Goal: Transaction & Acquisition: Book appointment/travel/reservation

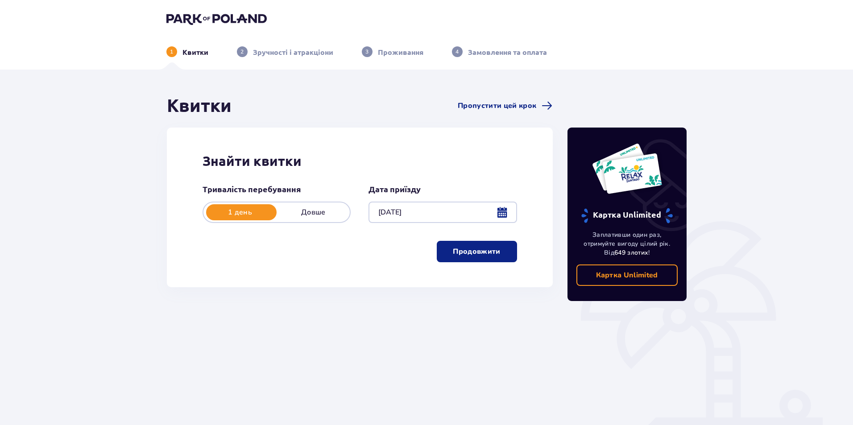
click at [473, 253] on p "Продовжити" at bounding box center [476, 252] width 47 height 10
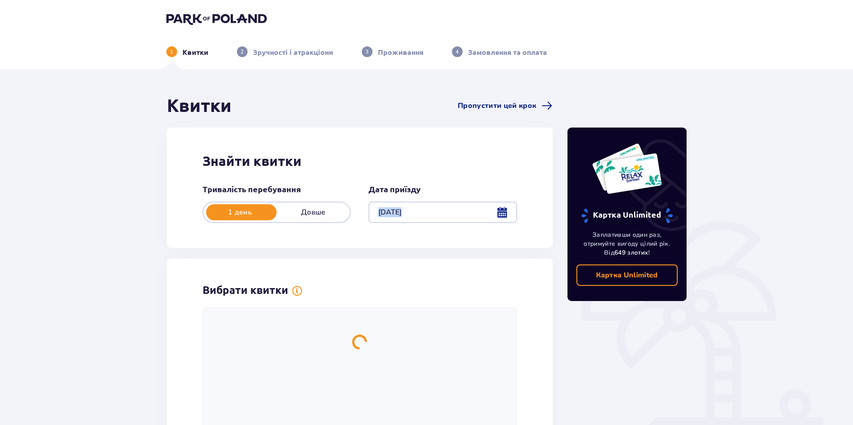
click at [473, 253] on div "Квитки Пропустити цей крок Знайти квитки Тривалість перебування 1 день Довше Да…" at bounding box center [360, 317] width 386 height 444
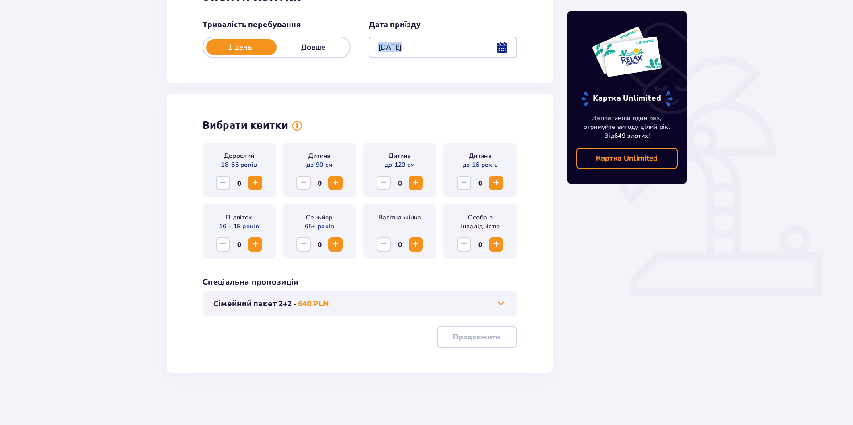
scroll to position [166, 0]
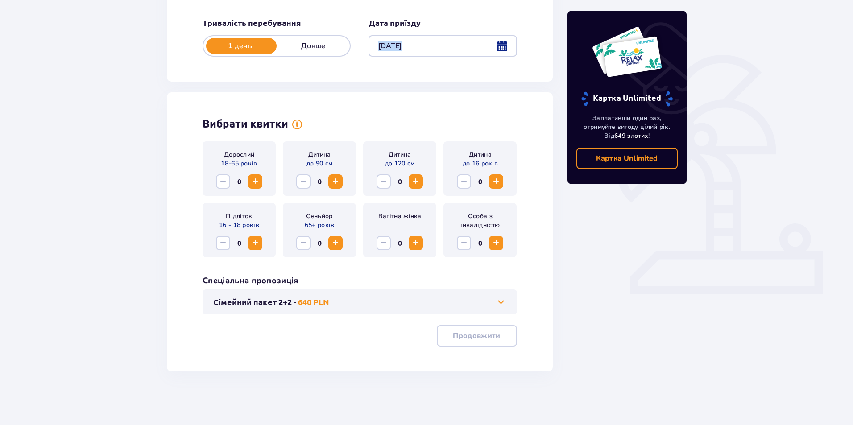
click at [253, 187] on span "Increase" at bounding box center [255, 181] width 11 height 11
click at [377, 300] on button "Сімейний пакет 2+2 - 640 PLN" at bounding box center [359, 302] width 293 height 11
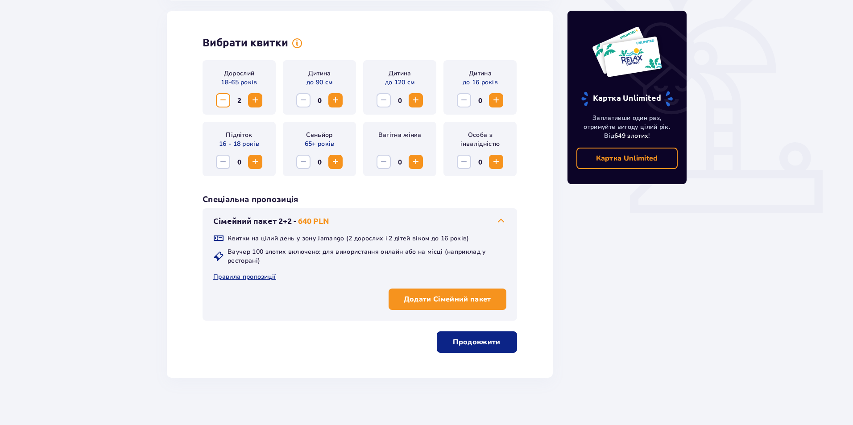
scroll to position [248, 0]
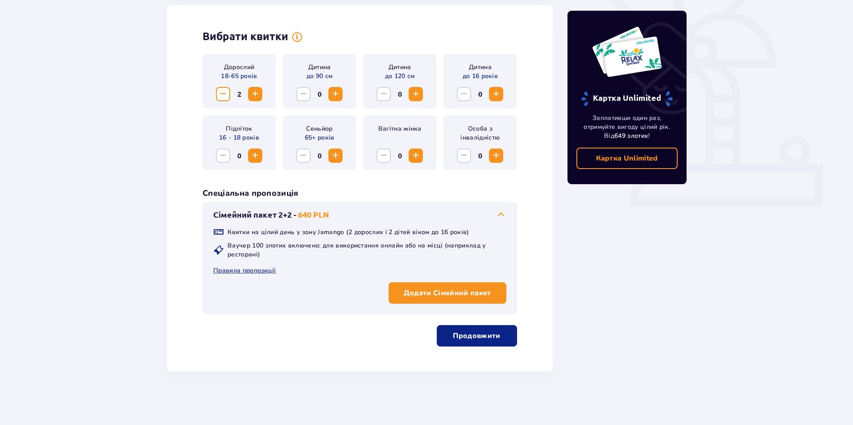
click at [478, 334] on p "Продовжити" at bounding box center [476, 336] width 47 height 10
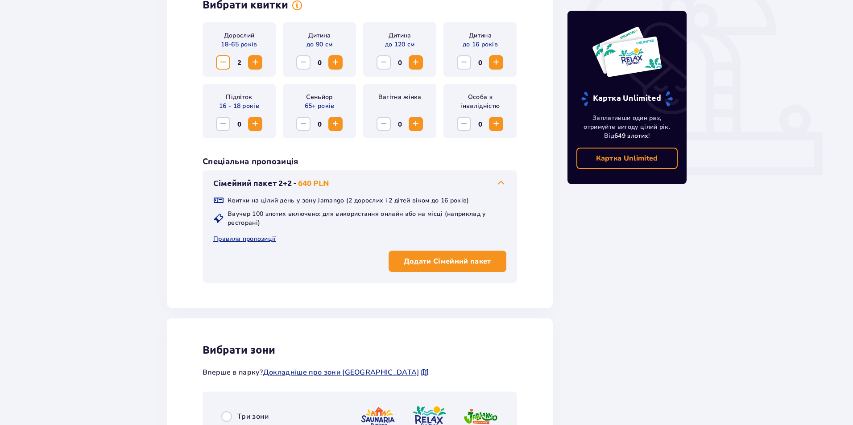
scroll to position [0, 0]
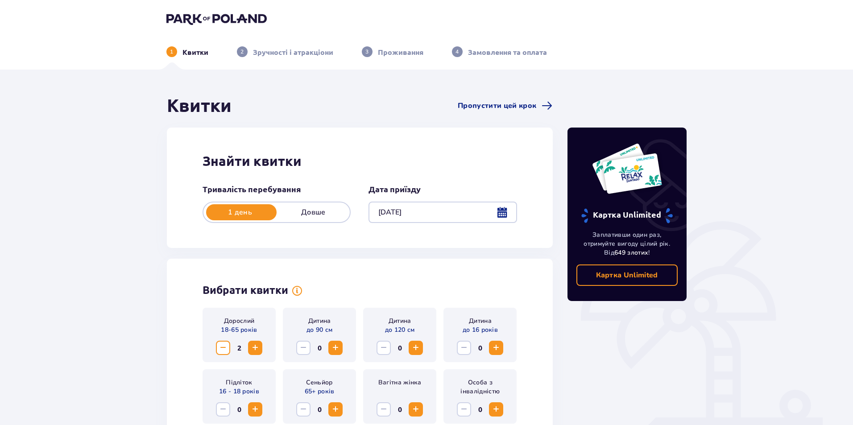
drag, startPoint x: 765, startPoint y: 219, endPoint x: 622, endPoint y: 65, distance: 210.6
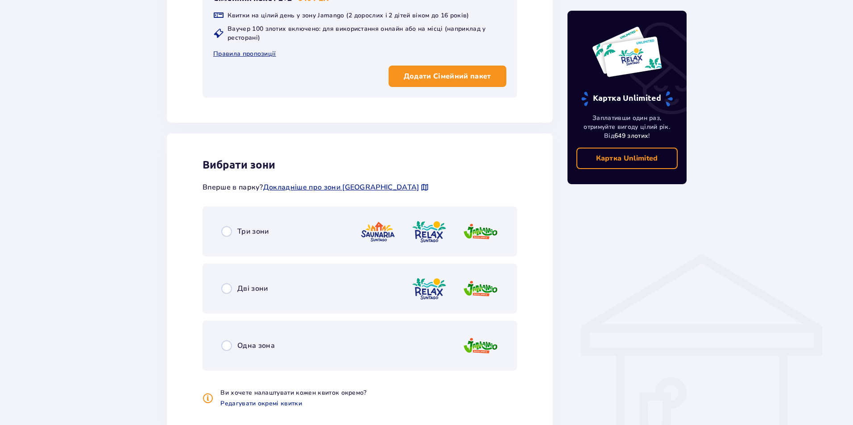
scroll to position [535, 0]
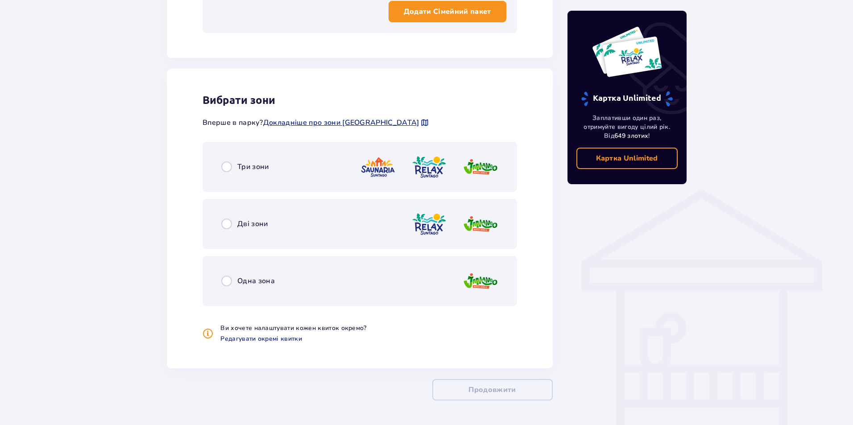
click at [232, 170] on div "Три зони" at bounding box center [245, 167] width 48 height 11
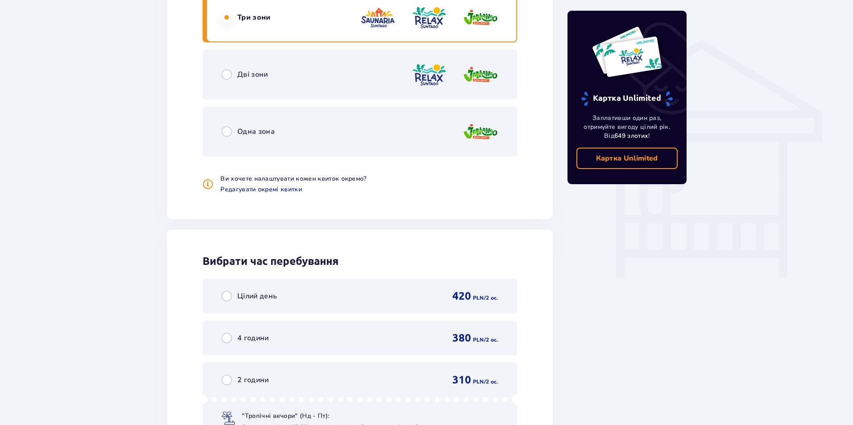
scroll to position [766, 0]
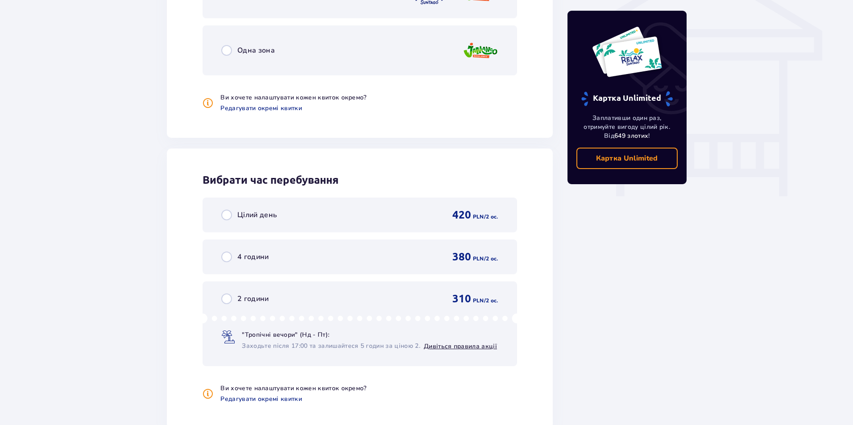
click at [353, 213] on div "Цілий день 420 PLN / 2 oc." at bounding box center [359, 214] width 277 height 13
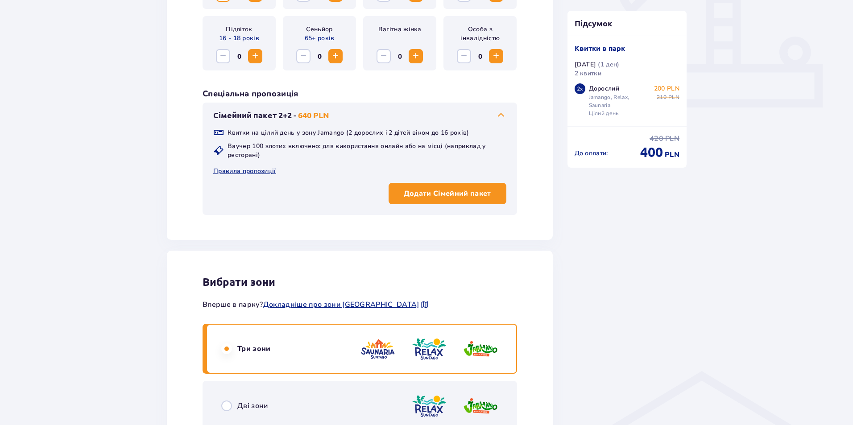
scroll to position [357, 0]
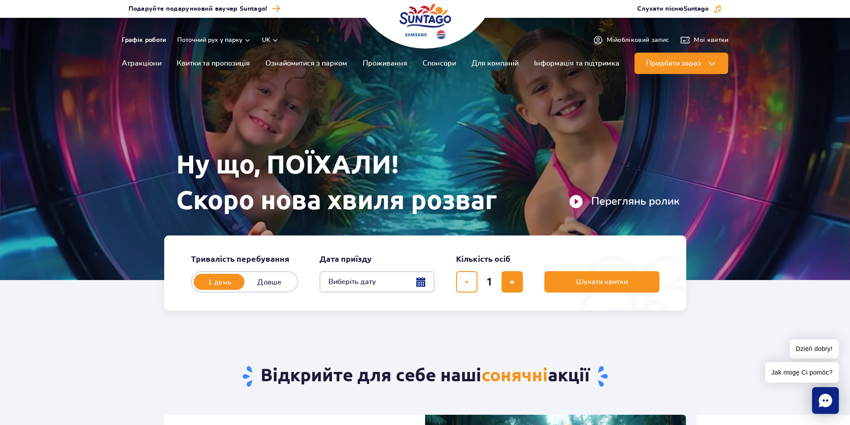
click at [149, 40] on link "Графік роботи" at bounding box center [144, 40] width 45 height 9
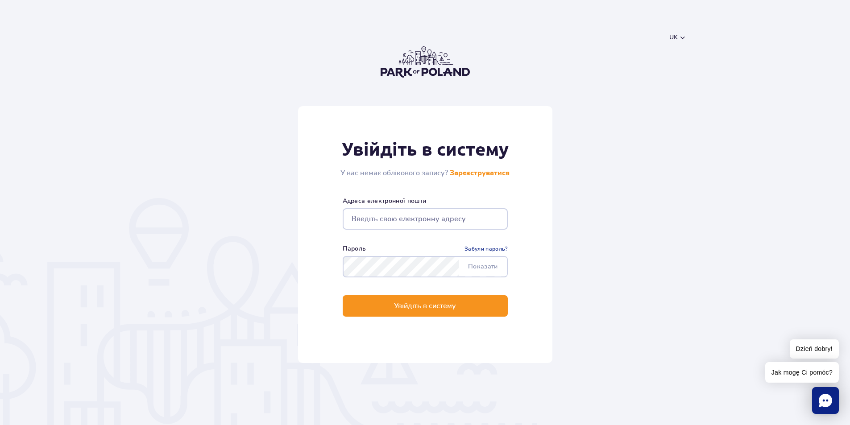
click at [410, 219] on input "email" at bounding box center [425, 218] width 165 height 21
type input "[EMAIL_ADDRESS][DOMAIN_NAME]"
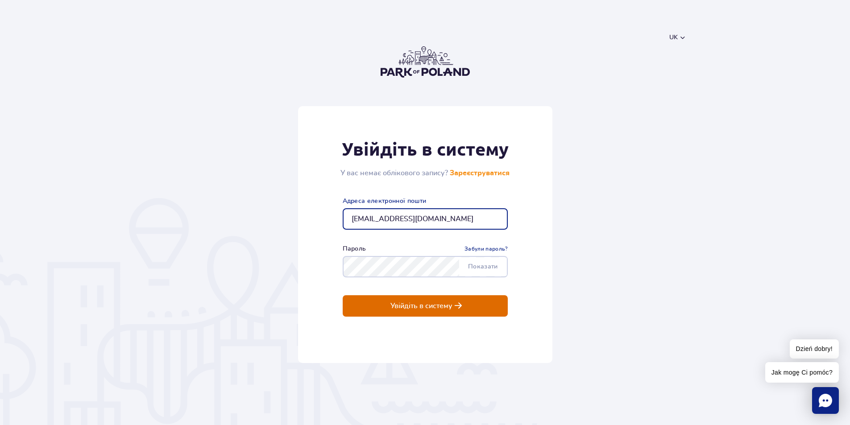
click at [415, 308] on p "Увійдіть в систему" at bounding box center [421, 306] width 62 height 8
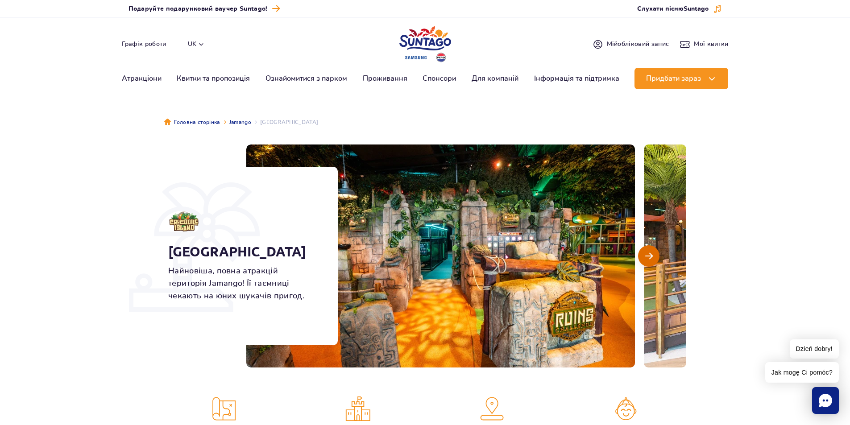
click at [650, 256] on span "Наступний слайд" at bounding box center [649, 256] width 8 height 8
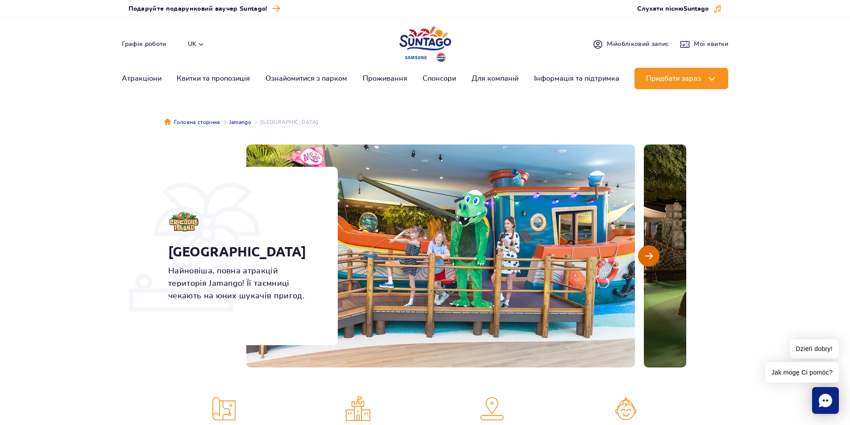
click at [650, 256] on span "Наступний слайд" at bounding box center [649, 256] width 8 height 8
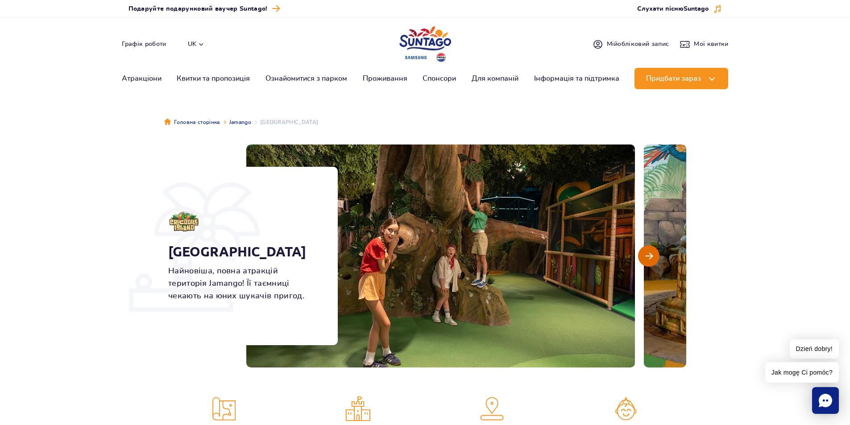
click at [650, 256] on span "Наступний слайд" at bounding box center [649, 256] width 8 height 8
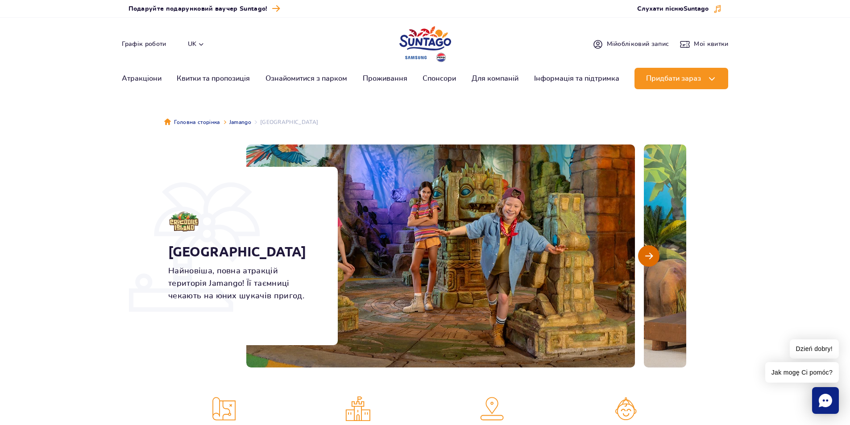
click at [650, 256] on span "Наступний слайд" at bounding box center [649, 256] width 8 height 8
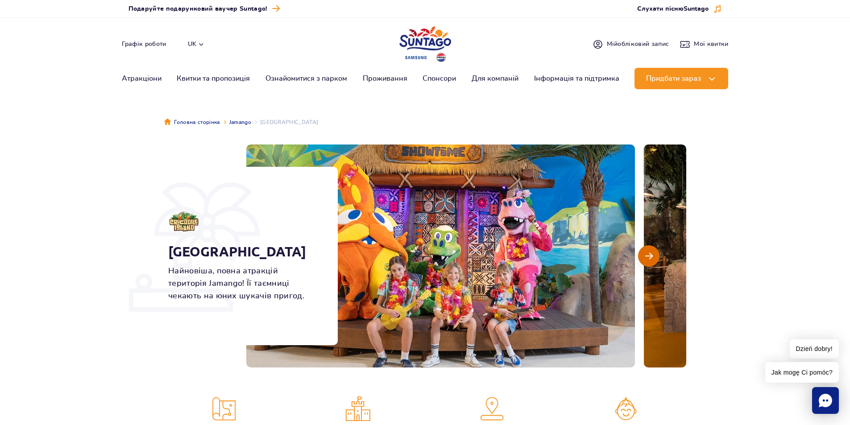
click at [645, 258] on span "Наступний слайд" at bounding box center [649, 256] width 8 height 8
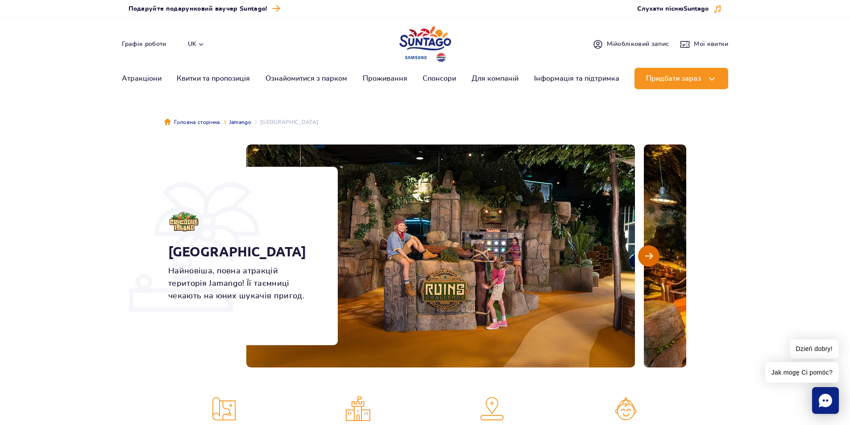
click at [645, 258] on span "Наступний слайд" at bounding box center [649, 256] width 8 height 8
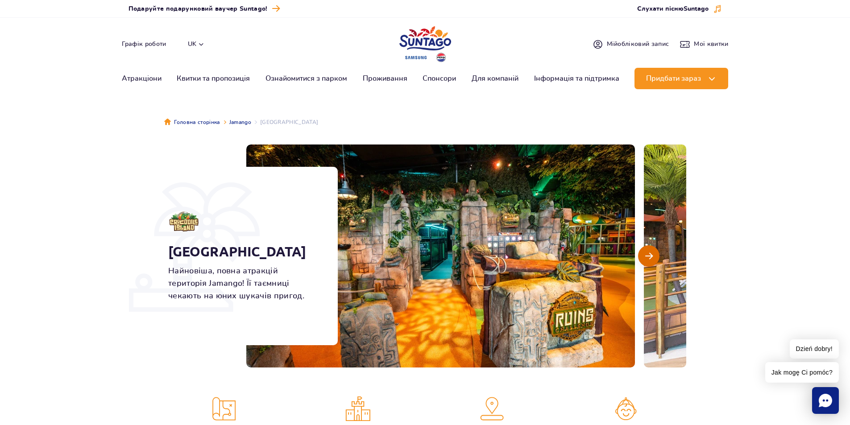
click at [644, 260] on button "Наступний слайд" at bounding box center [648, 255] width 21 height 21
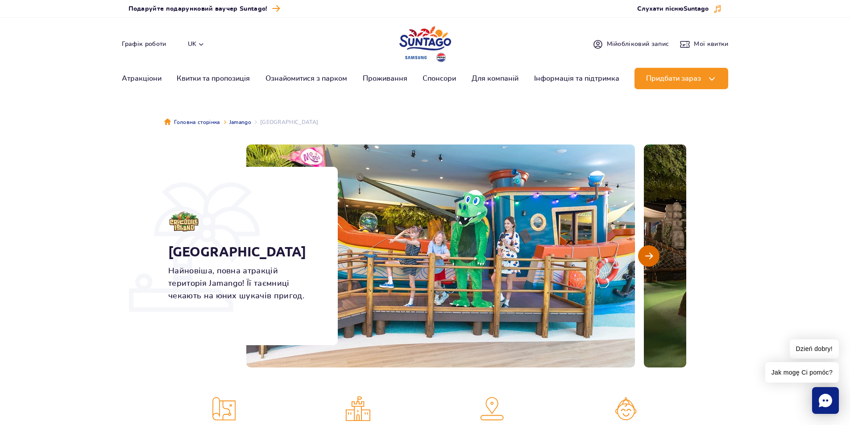
click at [644, 260] on button "Наступний слайд" at bounding box center [648, 255] width 21 height 21
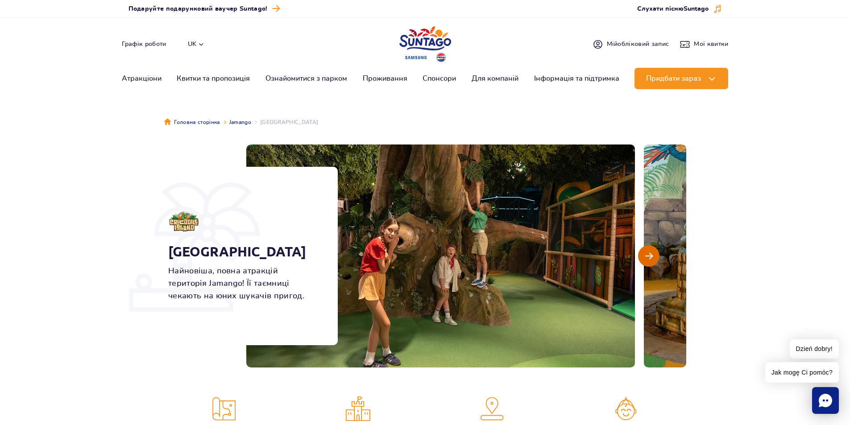
click at [644, 261] on button "Наступний слайд" at bounding box center [648, 255] width 21 height 21
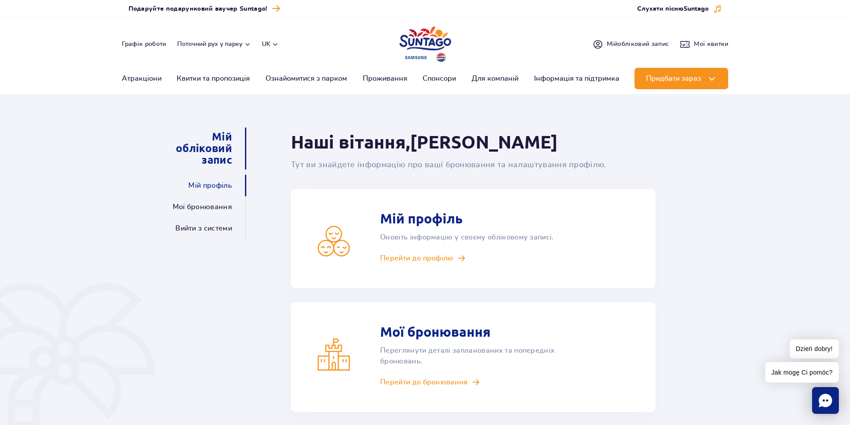
click at [216, 187] on link "Мій профіль" at bounding box center [210, 185] width 44 height 21
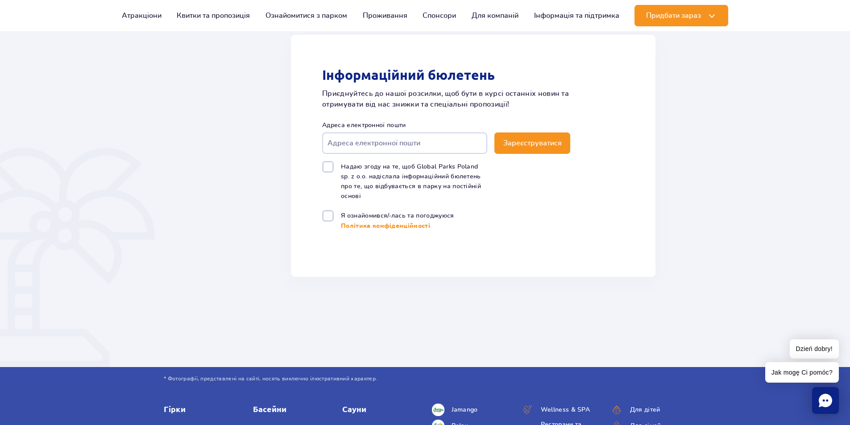
scroll to position [625, 0]
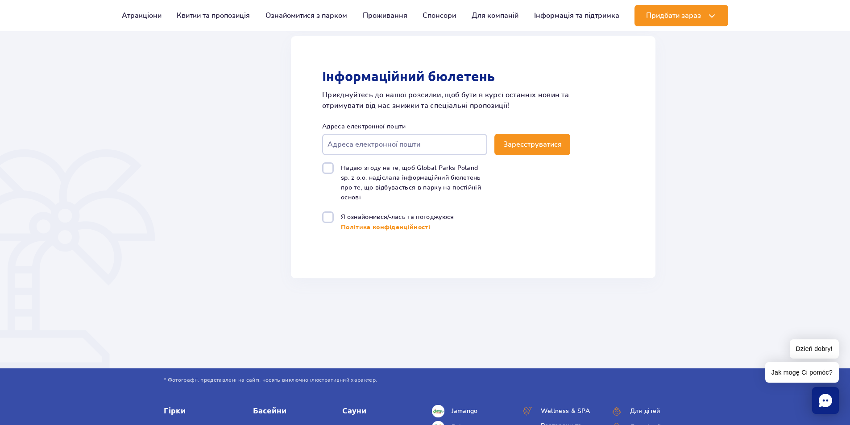
click at [409, 150] on input "Адреса електронної пошти" at bounding box center [404, 144] width 165 height 21
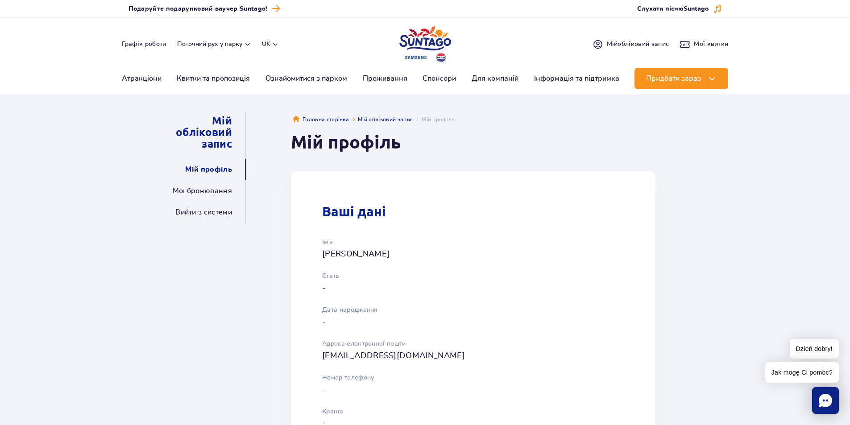
scroll to position [0, 0]
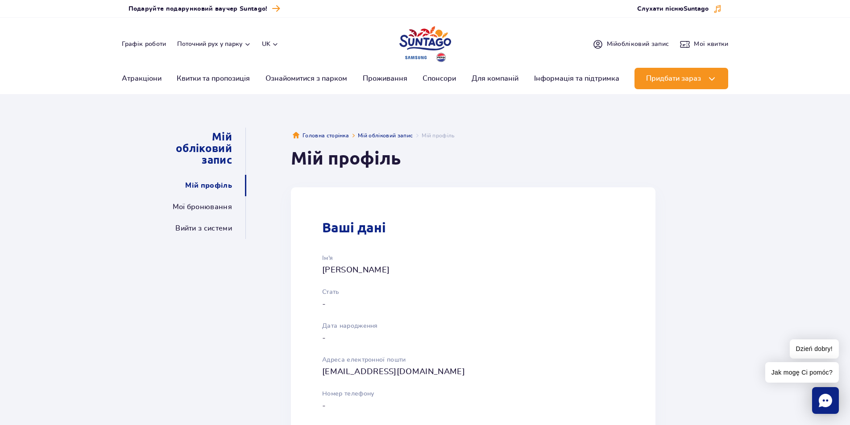
drag, startPoint x: 608, startPoint y: 220, endPoint x: 522, endPoint y: 160, distance: 105.7
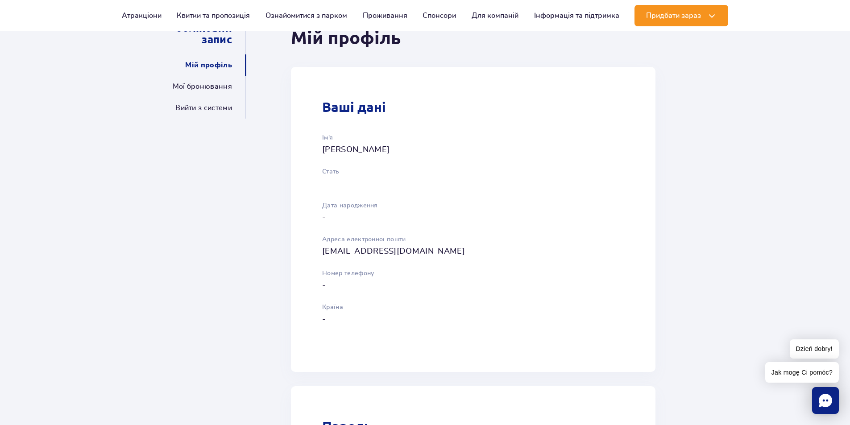
scroll to position [89, 0]
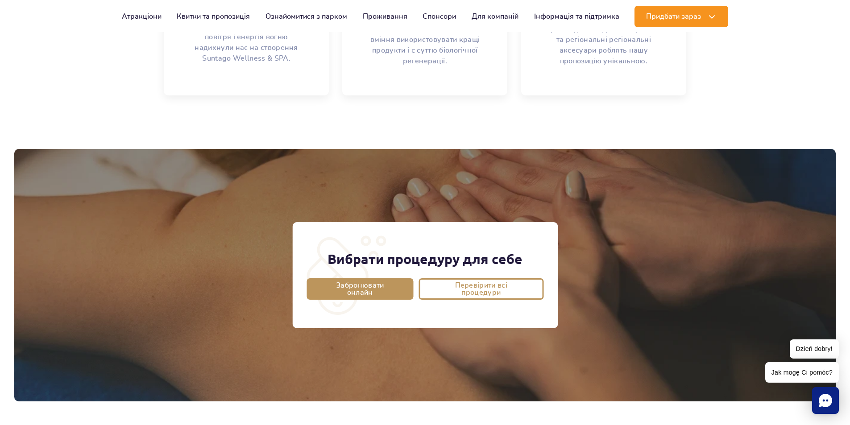
scroll to position [587, 0]
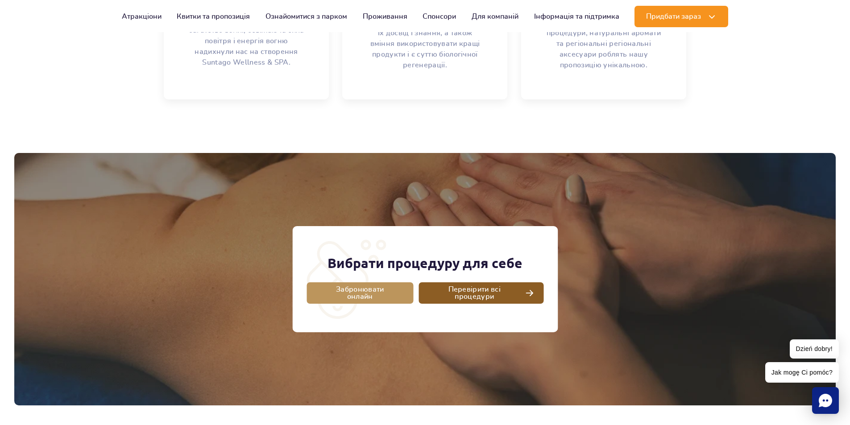
click at [479, 294] on span "Перевірити всі процедури" at bounding box center [474, 293] width 93 height 14
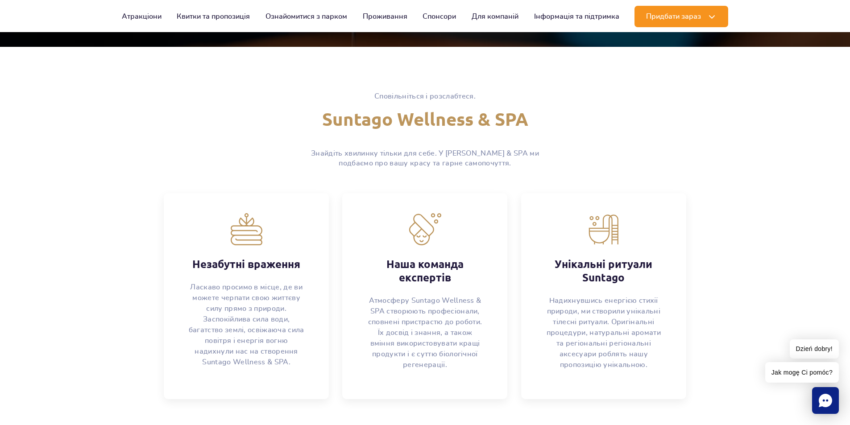
scroll to position [0, 0]
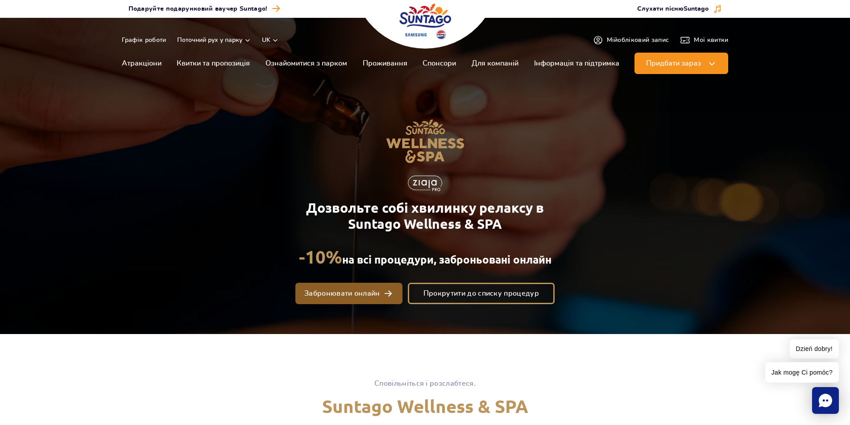
click at [376, 295] on span "Забронювати онлайн" at bounding box center [342, 293] width 76 height 7
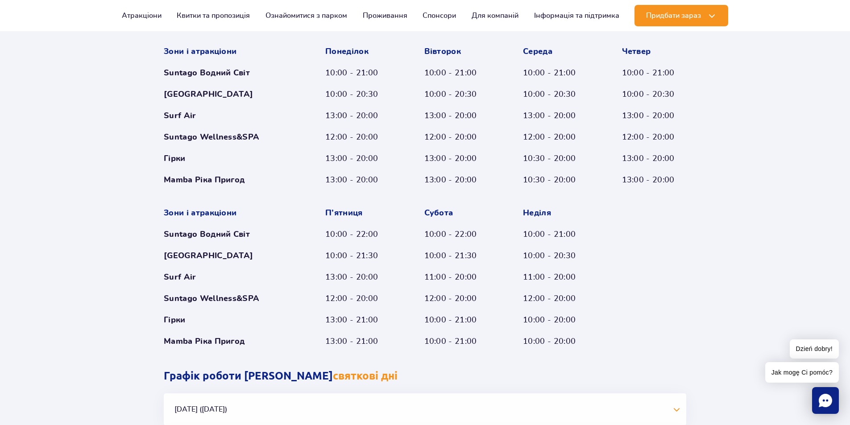
scroll to position [435, 0]
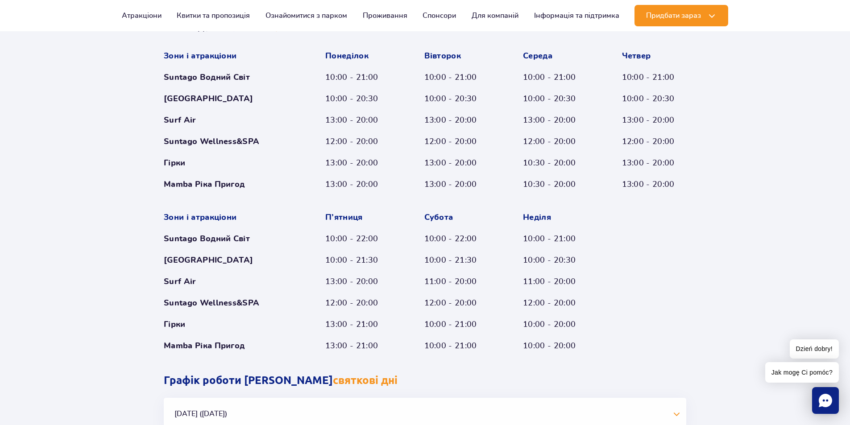
click at [799, 274] on div "Графік роботи Парку Січень - Грудень Святкові дні Зони і атракціони Suntago Вод…" at bounding box center [425, 271] width 850 height 563
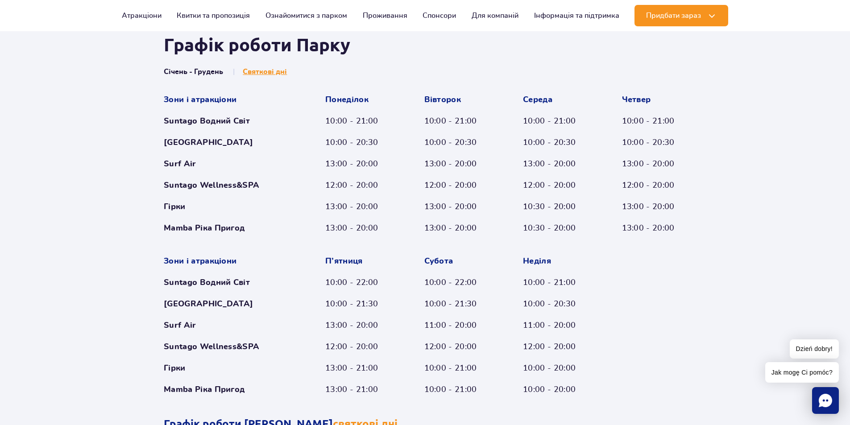
scroll to position [0, 0]
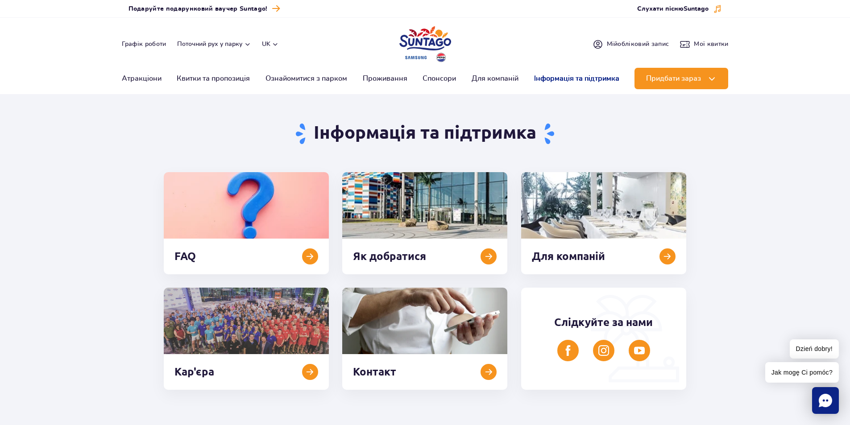
drag, startPoint x: 653, startPoint y: 242, endPoint x: 552, endPoint y: 73, distance: 196.5
click at [764, 179] on section "Інформація та підтримка FAQ Як добратися Для компаній Кар'єра Контакт Слідкуйте…" at bounding box center [425, 245] width 850 height 290
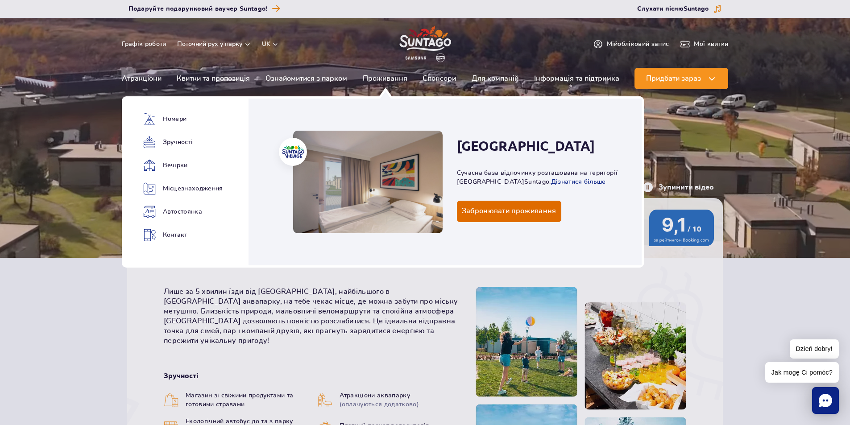
click at [488, 209] on span "Забронювати проживання" at bounding box center [509, 211] width 95 height 8
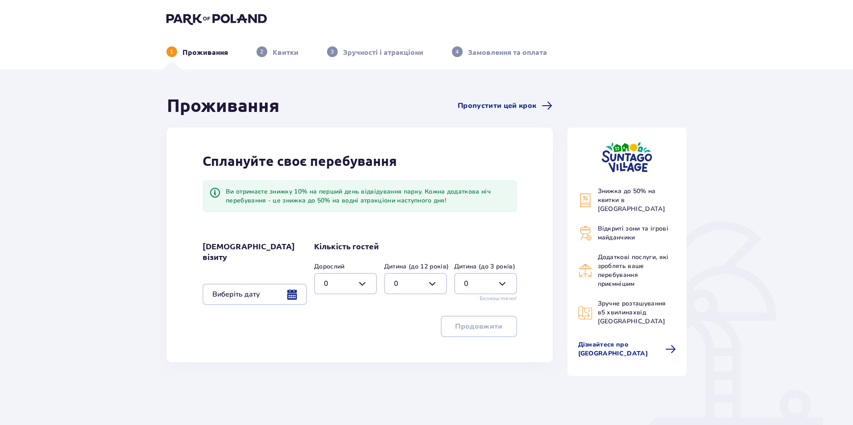
click at [294, 284] on div at bounding box center [255, 294] width 104 height 21
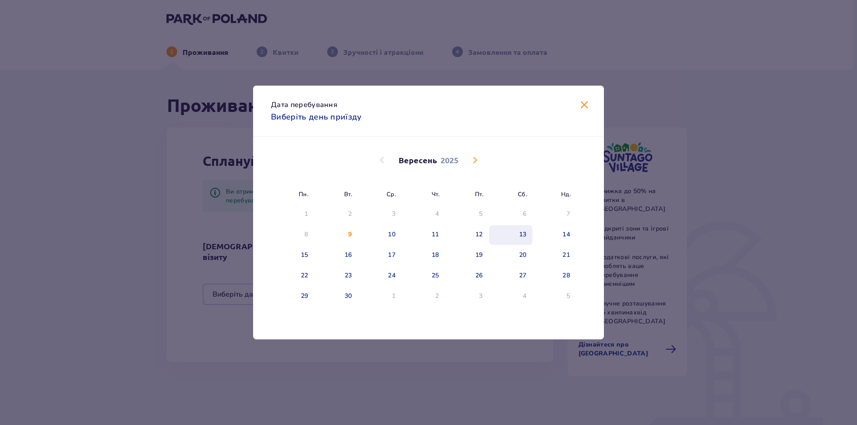
click at [503, 234] on div "13" at bounding box center [511, 235] width 44 height 20
click at [546, 234] on div "14" at bounding box center [554, 235] width 44 height 20
type input "[DATE] - [DATE]"
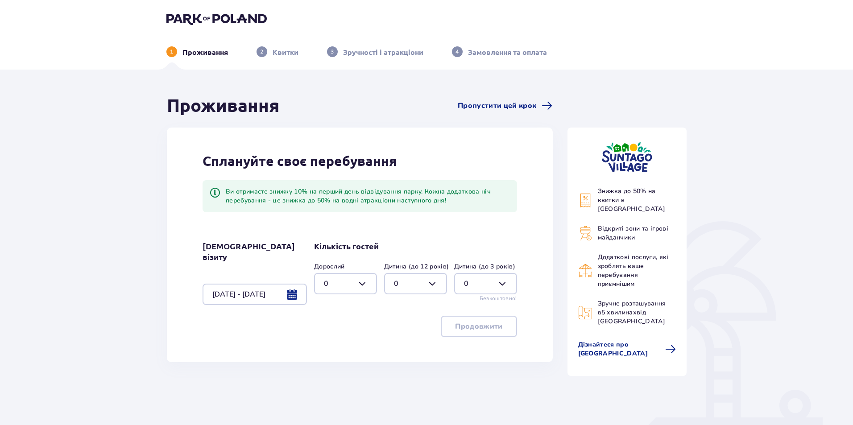
click at [353, 290] on div at bounding box center [345, 283] width 63 height 21
click at [353, 350] on div "2" at bounding box center [345, 349] width 43 height 10
type input "2"
click at [494, 322] on p "Продовжити" at bounding box center [478, 327] width 47 height 10
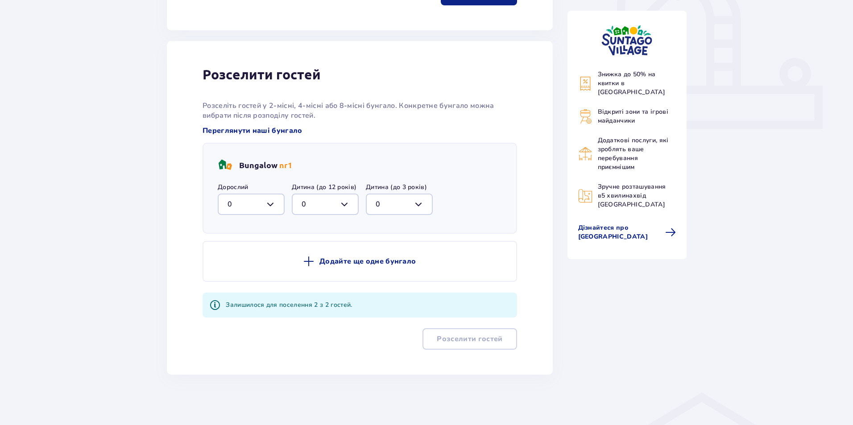
scroll to position [332, 0]
click at [278, 201] on div at bounding box center [251, 203] width 67 height 21
click at [255, 265] on div "2" at bounding box center [251, 269] width 47 height 10
type input "2"
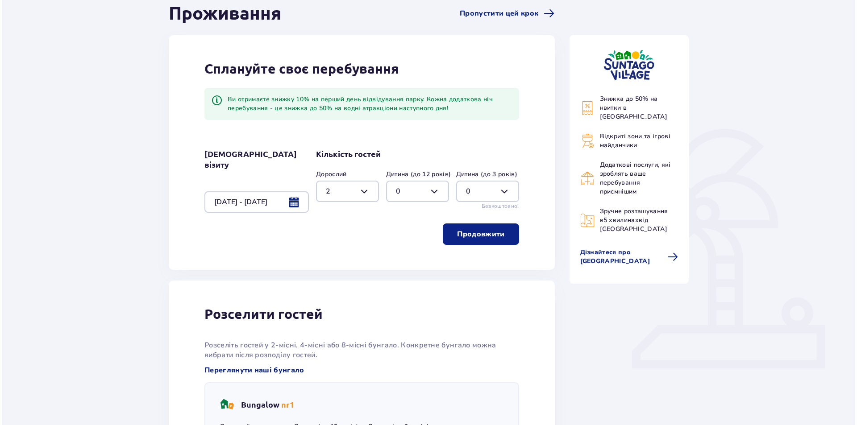
scroll to position [245, 0]
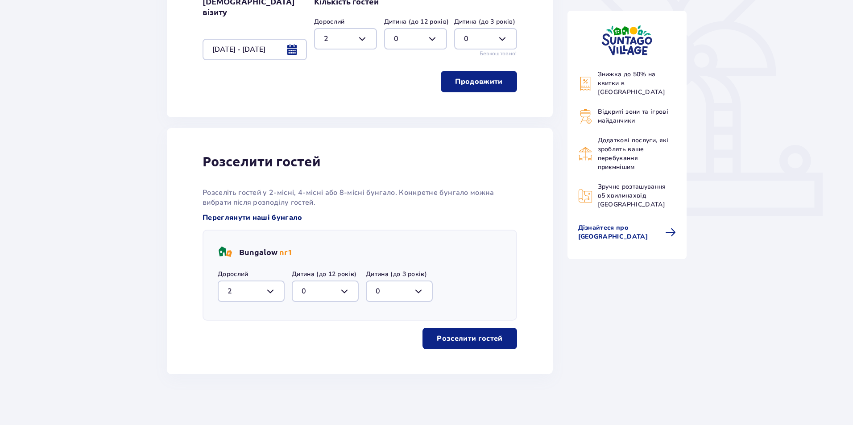
click at [259, 216] on span "Переглянути наші бунгало" at bounding box center [253, 218] width 100 height 10
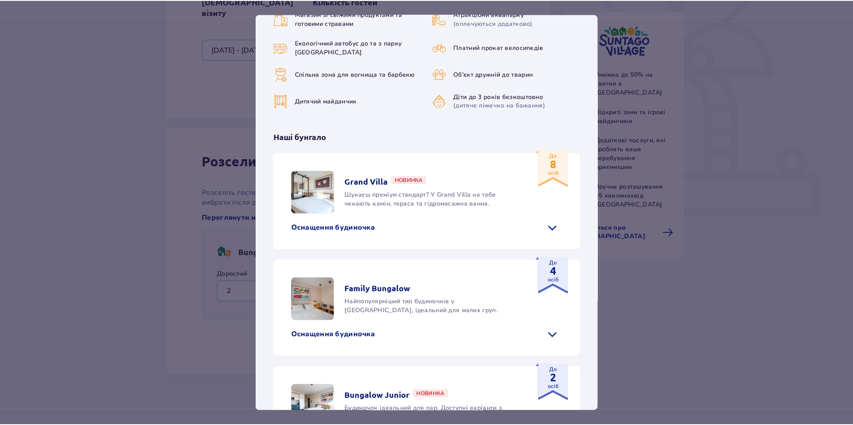
scroll to position [365, 0]
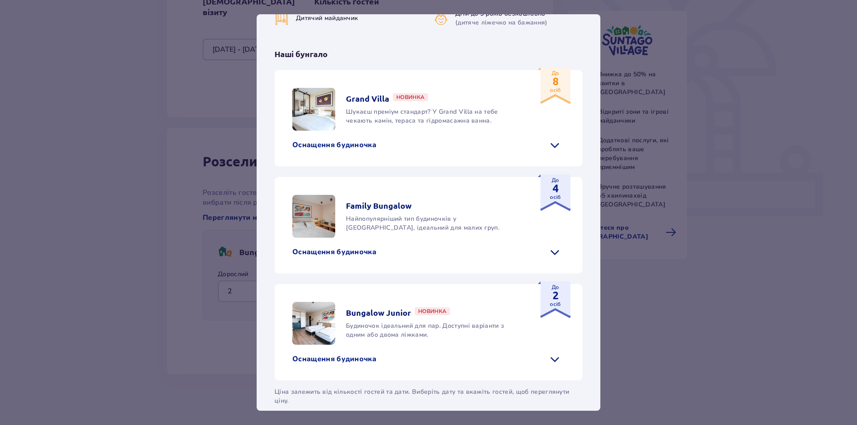
click at [761, 147] on div "[GEOGRAPHIC_DATA] [GEOGRAPHIC_DATA] - [GEOGRAPHIC_DATA] місце для любителів роз…" at bounding box center [428, 212] width 857 height 425
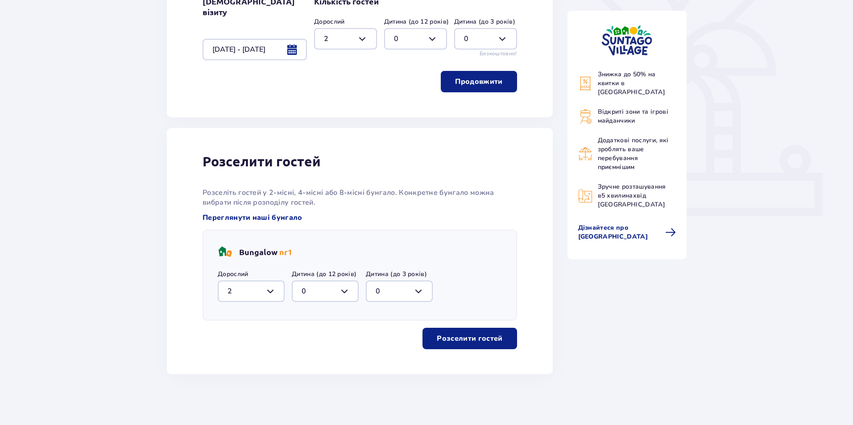
click at [494, 337] on p "Розселити гостей" at bounding box center [470, 339] width 66 height 10
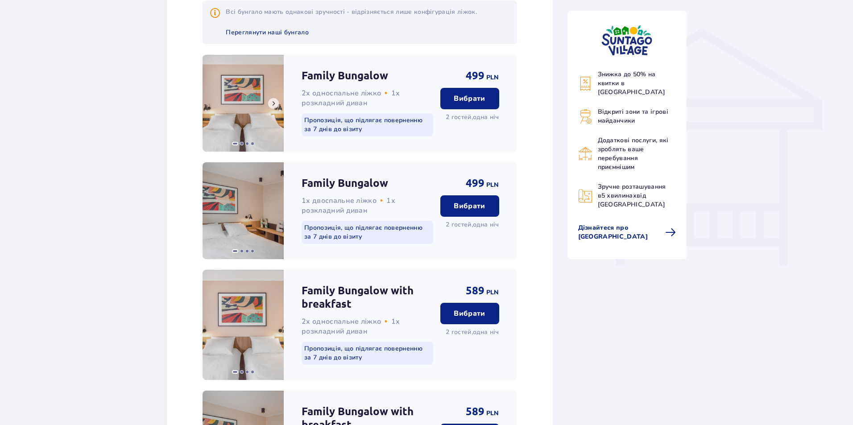
scroll to position [643, 0]
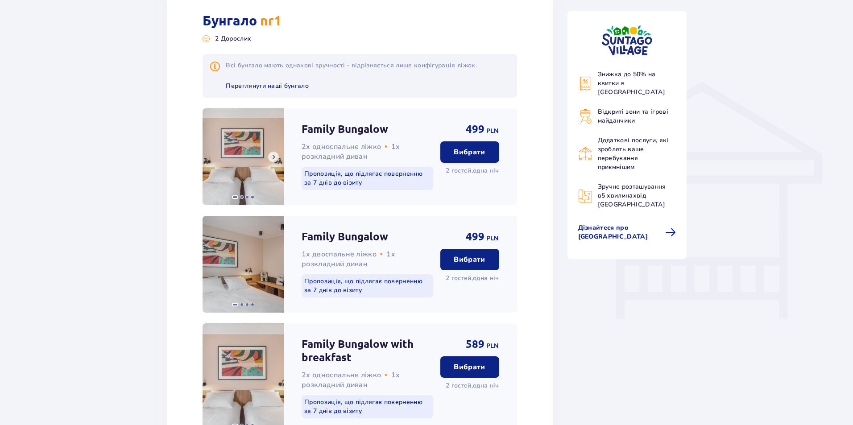
click at [234, 160] on img at bounding box center [243, 156] width 81 height 97
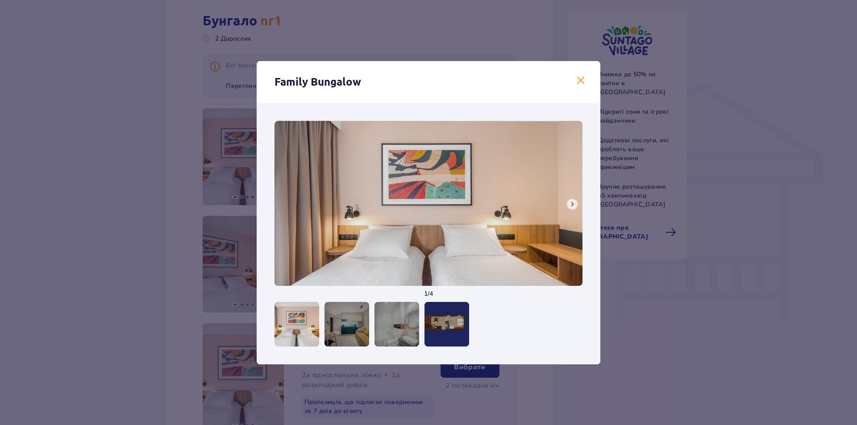
click at [572, 205] on span at bounding box center [571, 204] width 7 height 7
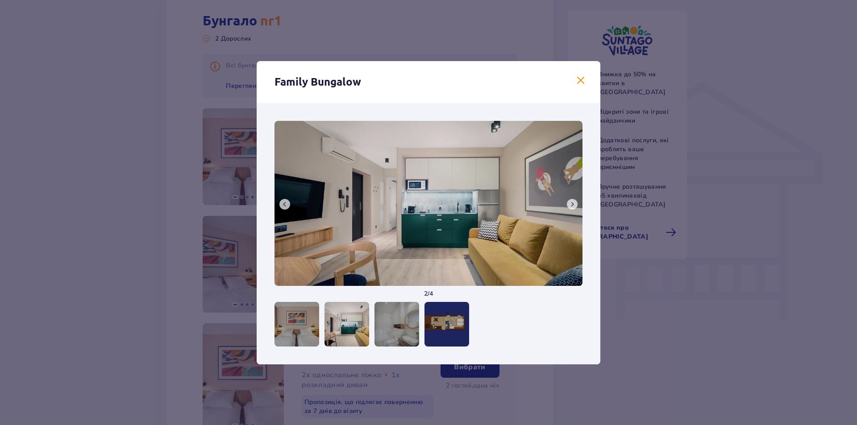
click at [572, 205] on span at bounding box center [571, 204] width 7 height 7
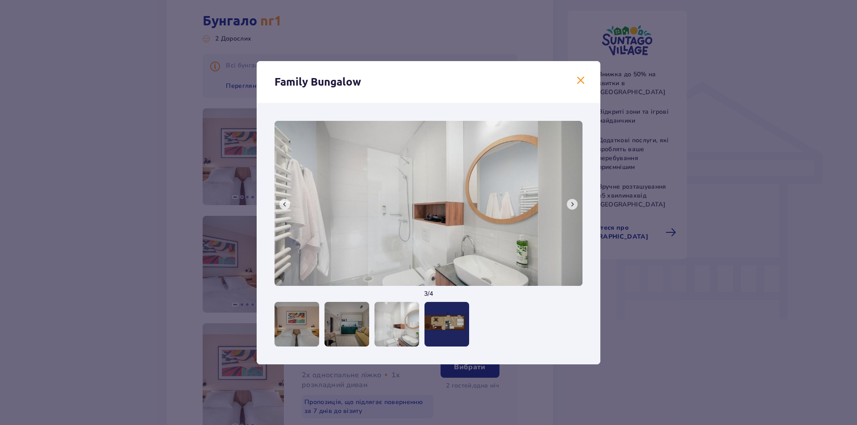
click at [572, 205] on span at bounding box center [571, 204] width 7 height 7
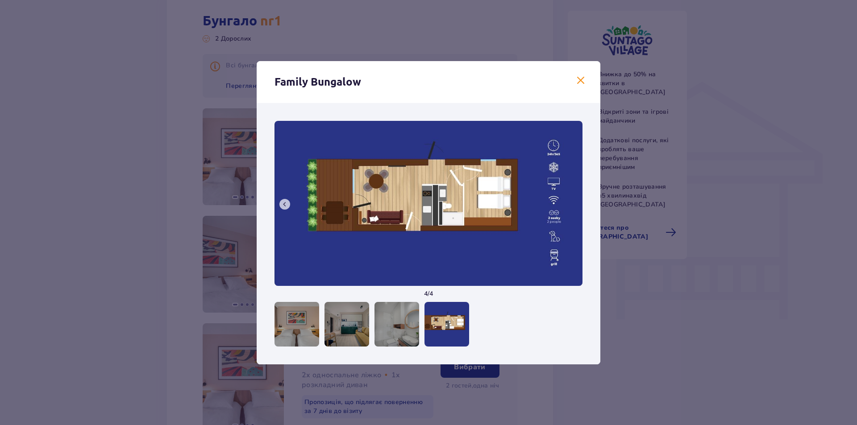
click at [572, 205] on img at bounding box center [428, 203] width 308 height 165
click at [314, 310] on div at bounding box center [296, 324] width 45 height 45
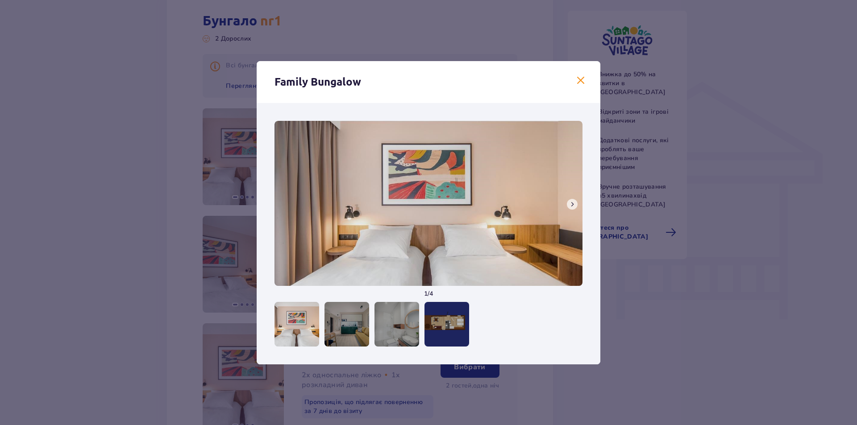
click at [353, 319] on div at bounding box center [346, 324] width 45 height 45
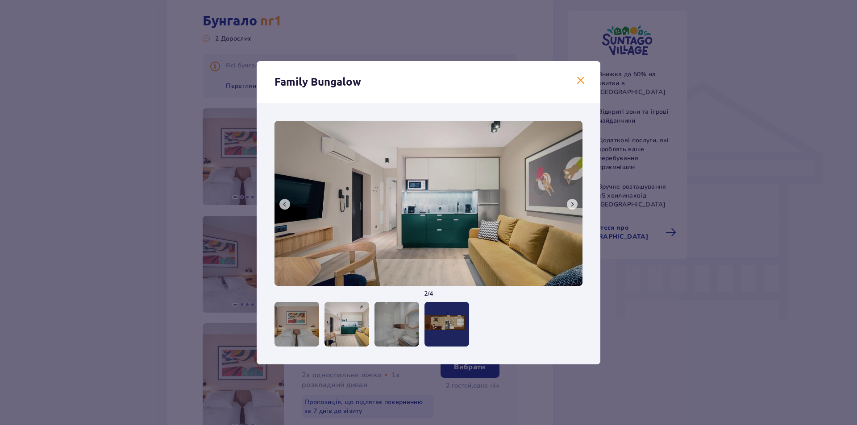
click at [295, 326] on div at bounding box center [296, 324] width 45 height 45
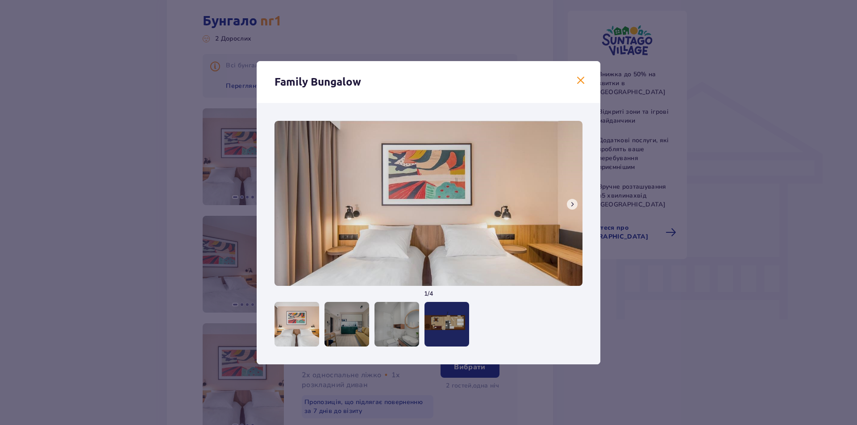
click at [339, 326] on div at bounding box center [346, 324] width 45 height 45
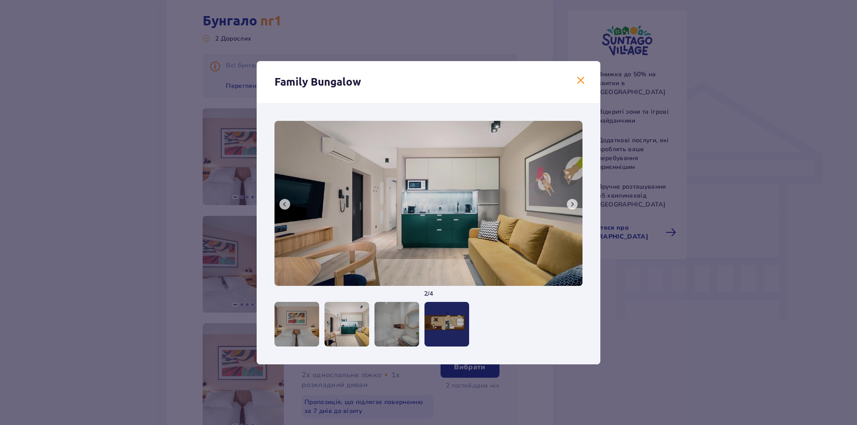
click at [377, 326] on div at bounding box center [396, 324] width 45 height 45
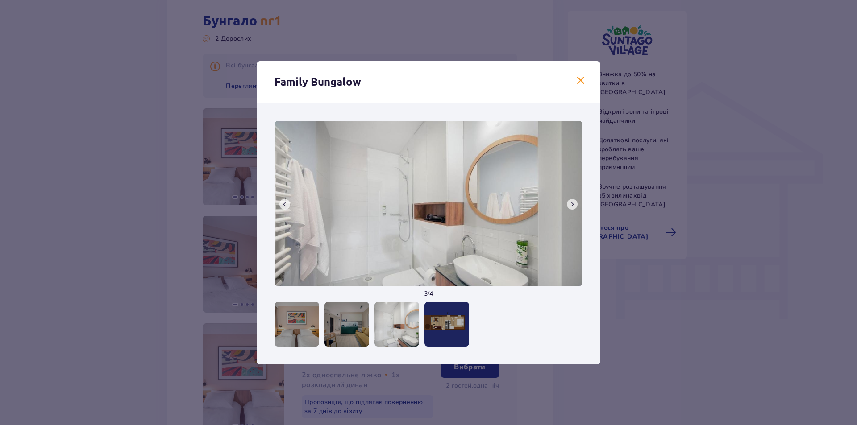
click at [444, 328] on div at bounding box center [446, 324] width 45 height 45
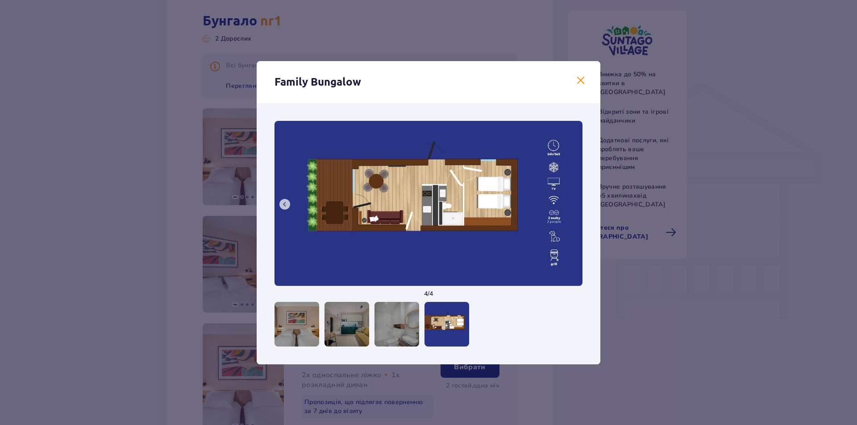
click at [408, 326] on div at bounding box center [396, 324] width 45 height 45
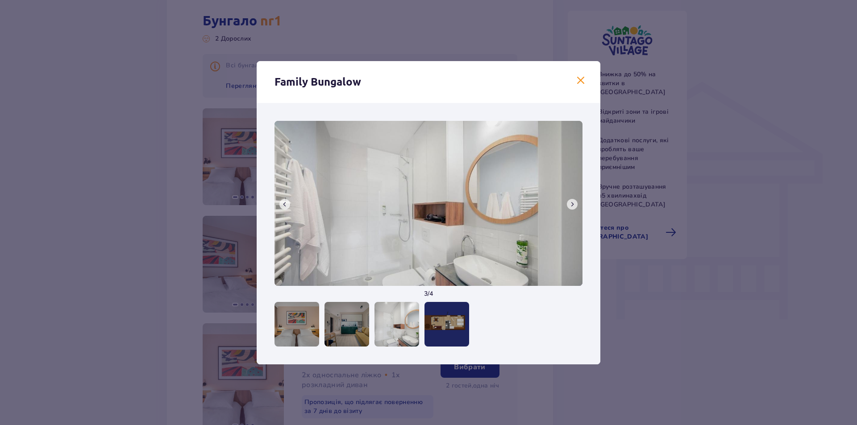
click at [578, 83] on span at bounding box center [580, 80] width 11 height 11
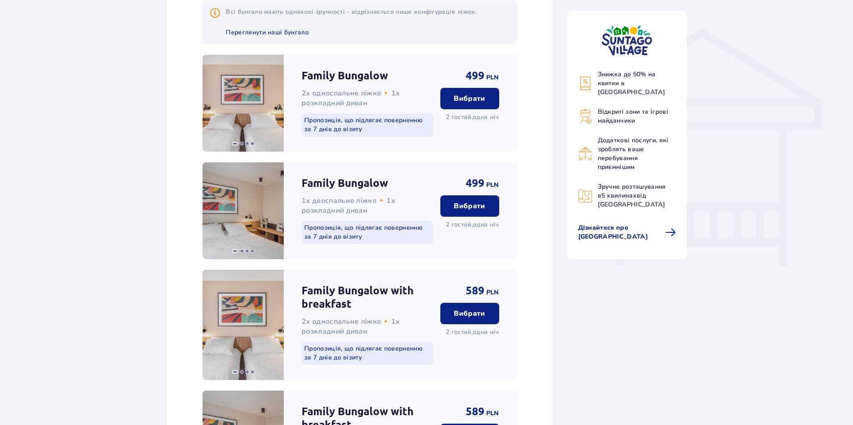
scroll to position [643, 0]
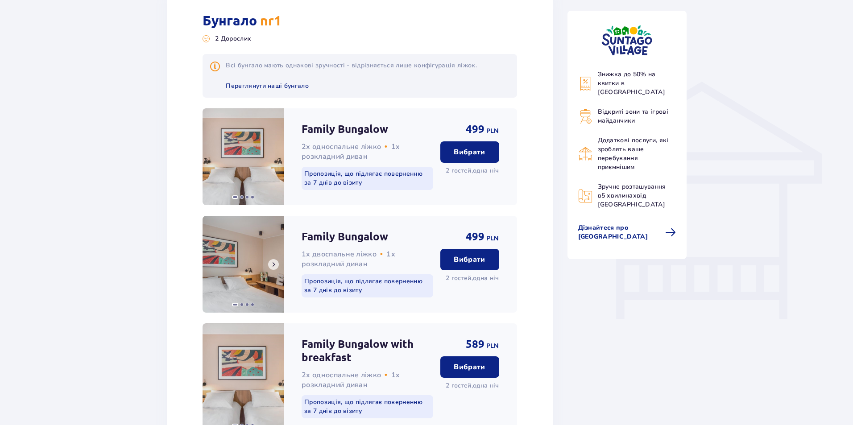
click at [357, 274] on div "Family Bungalow 1x двоспальне ліжко • 1x розкладний диван Пропозиція, що підляг…" at bounding box center [360, 264] width 315 height 97
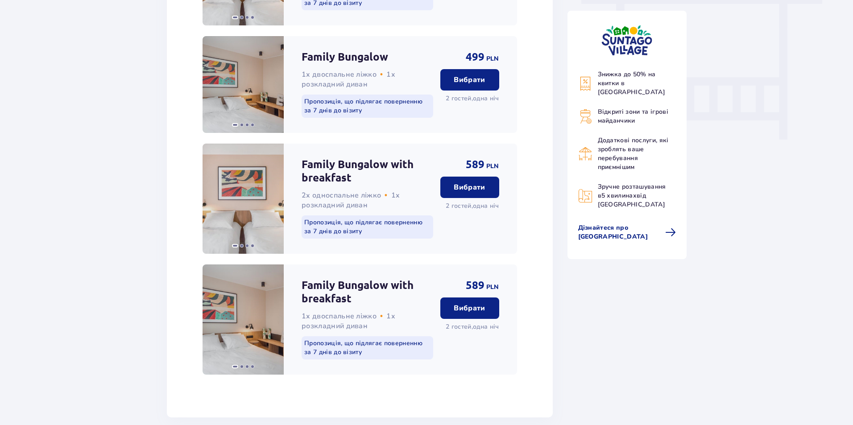
scroll to position [821, 0]
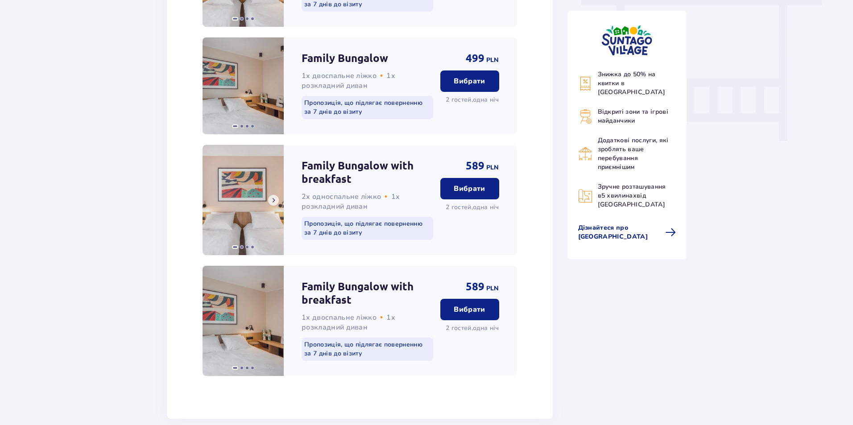
click at [239, 194] on img at bounding box center [243, 200] width 81 height 110
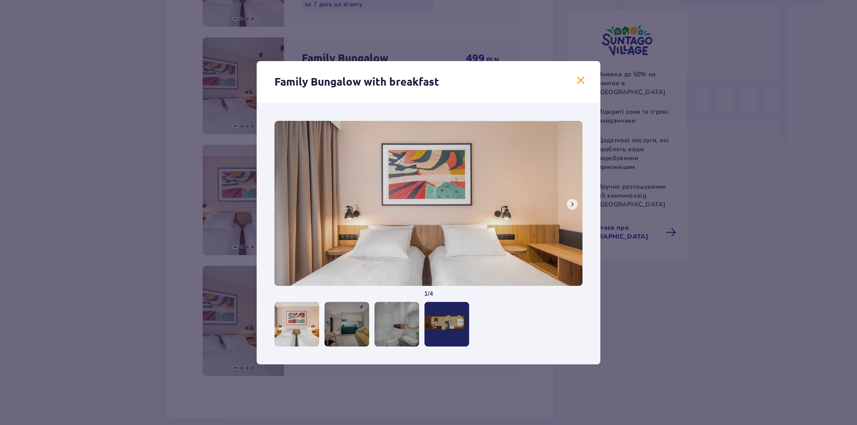
click at [571, 203] on span at bounding box center [571, 204] width 7 height 7
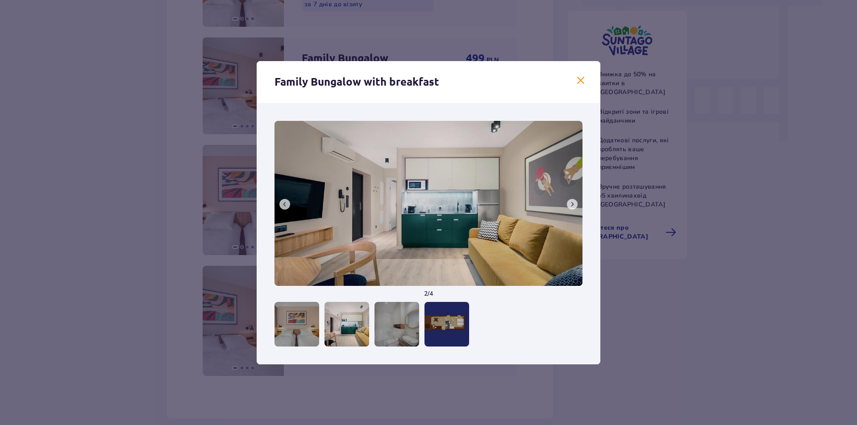
click at [571, 203] on span at bounding box center [571, 204] width 7 height 7
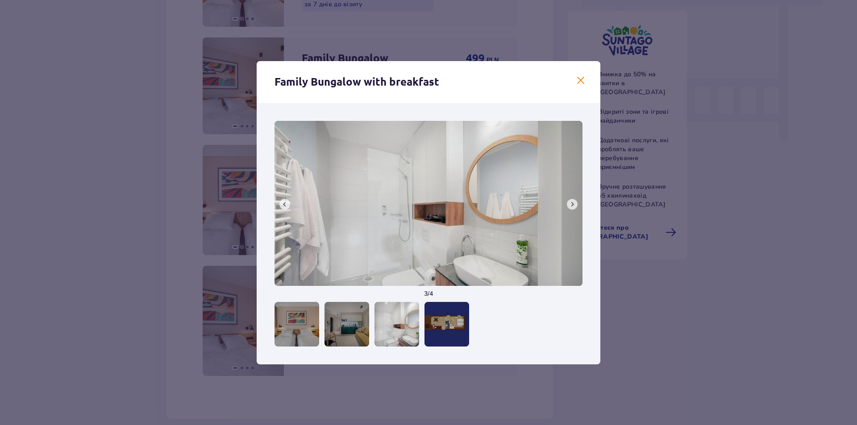
click at [571, 204] on span at bounding box center [571, 204] width 7 height 7
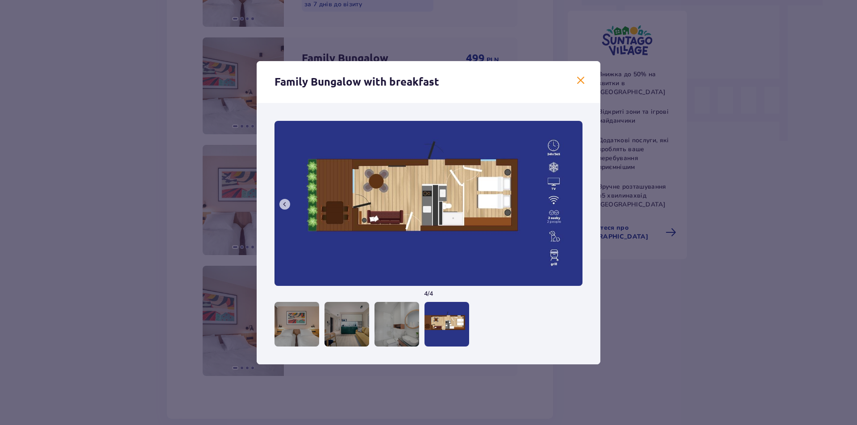
click at [571, 204] on img at bounding box center [428, 203] width 308 height 165
click at [582, 82] on span at bounding box center [580, 80] width 11 height 11
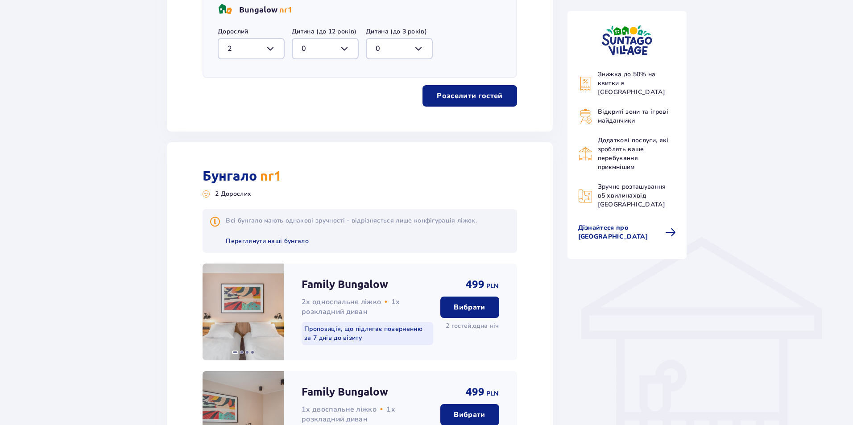
scroll to position [465, 0]
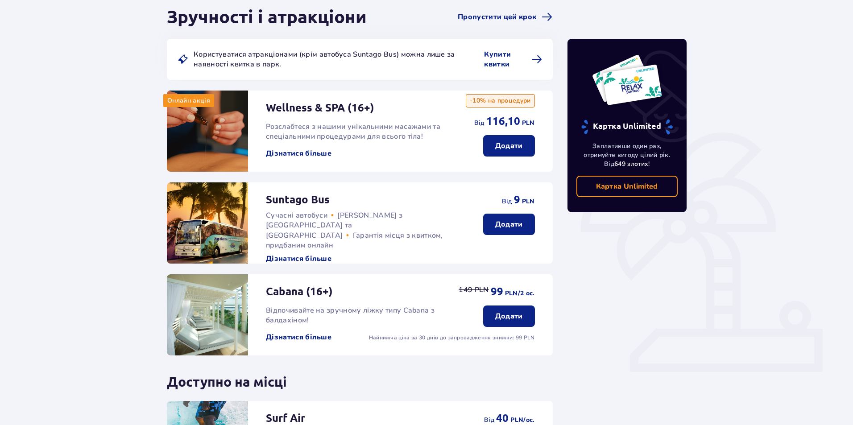
scroll to position [89, 0]
click at [514, 147] on p "Додати" at bounding box center [509, 146] width 28 height 10
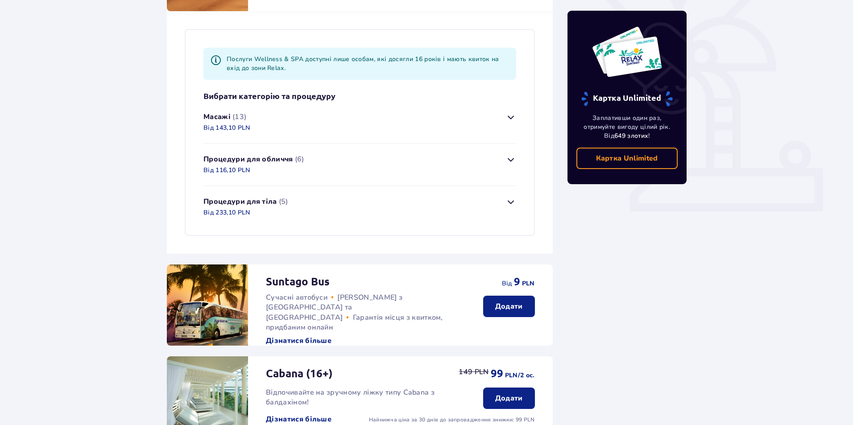
scroll to position [268, 0]
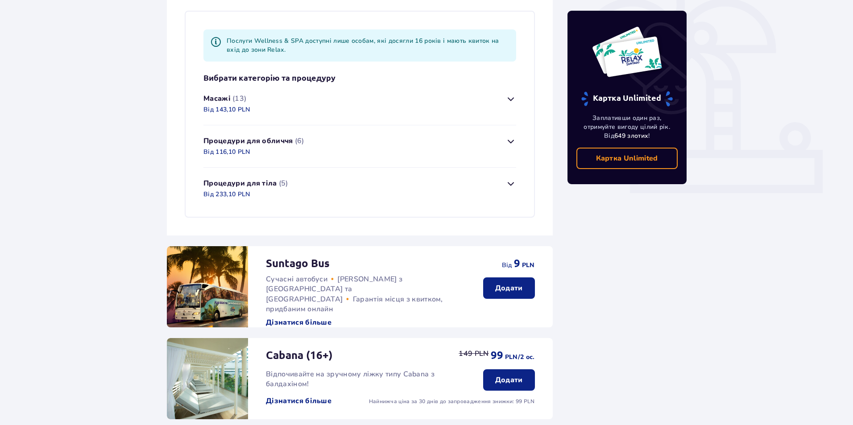
click at [515, 105] on button "Масажі (13) Від 143,10 PLN" at bounding box center [359, 104] width 313 height 42
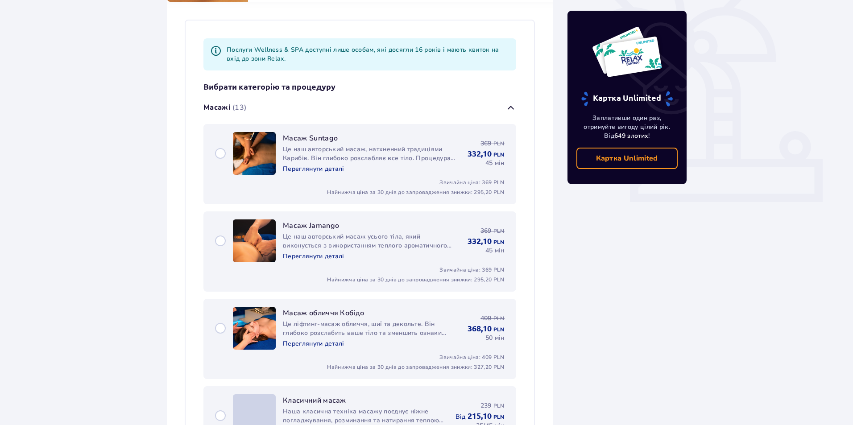
scroll to position [242, 0]
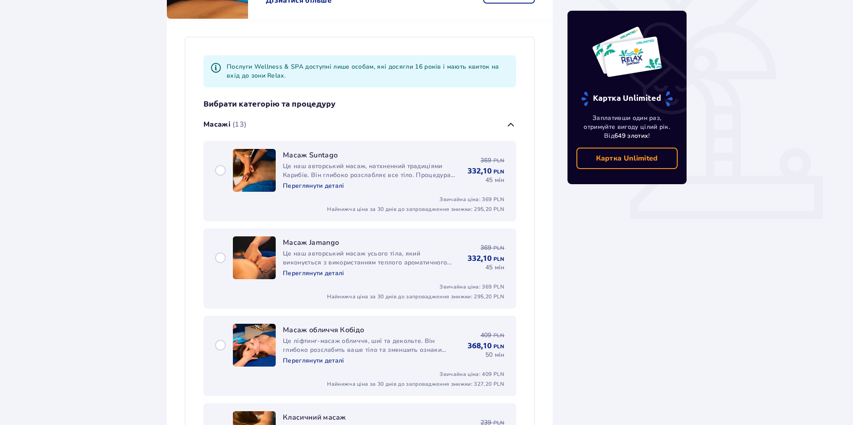
click at [506, 125] on span "button" at bounding box center [511, 125] width 11 height 11
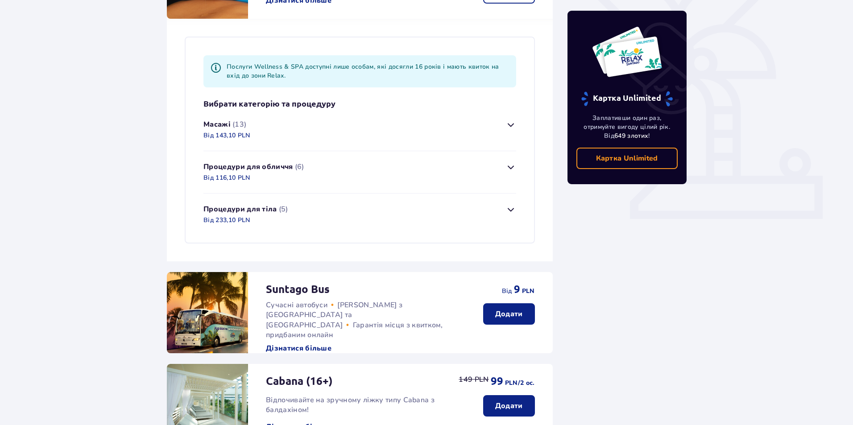
click at [511, 164] on span "button" at bounding box center [511, 167] width 11 height 11
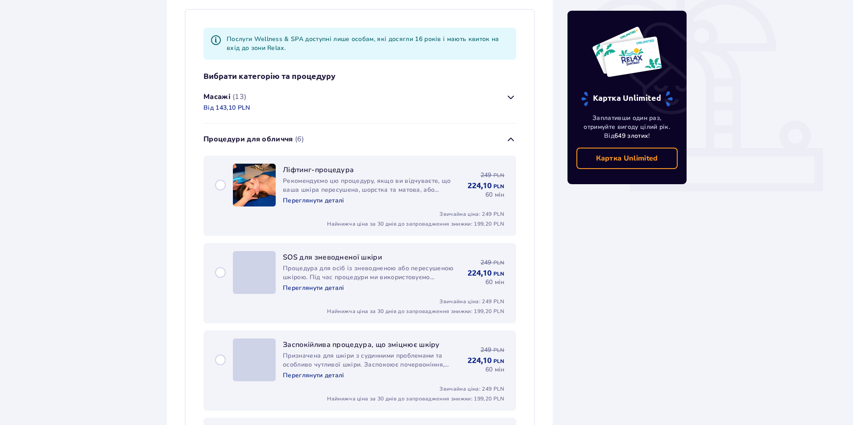
scroll to position [259, 0]
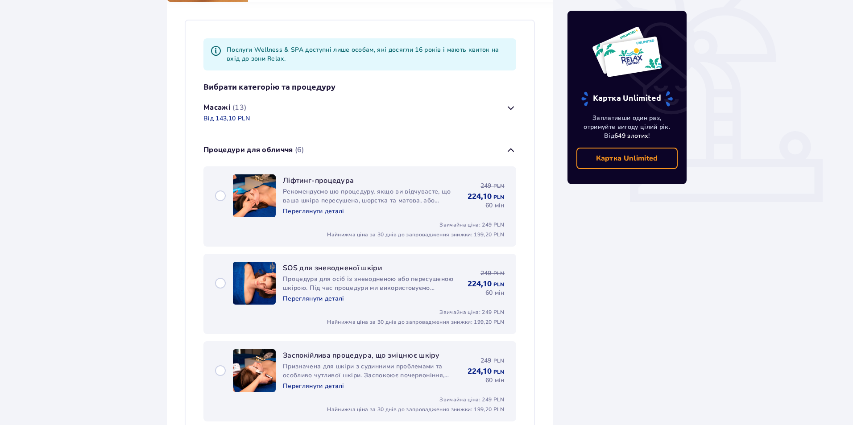
click at [504, 147] on button "Процедури для обличчя (6)" at bounding box center [359, 150] width 313 height 32
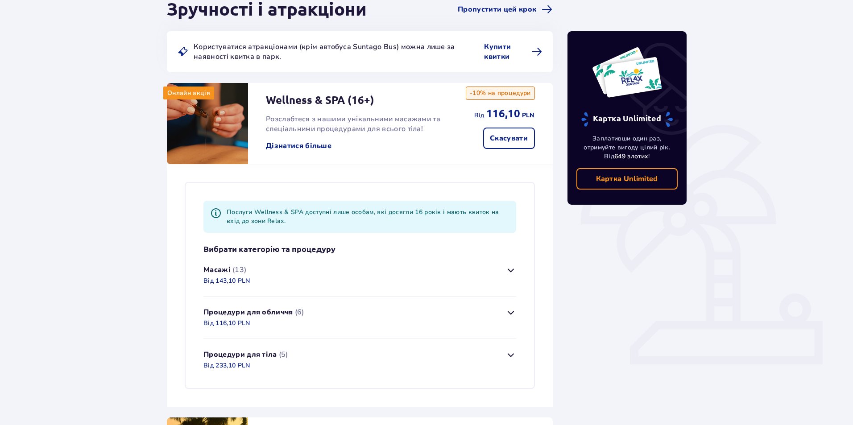
scroll to position [0, 0]
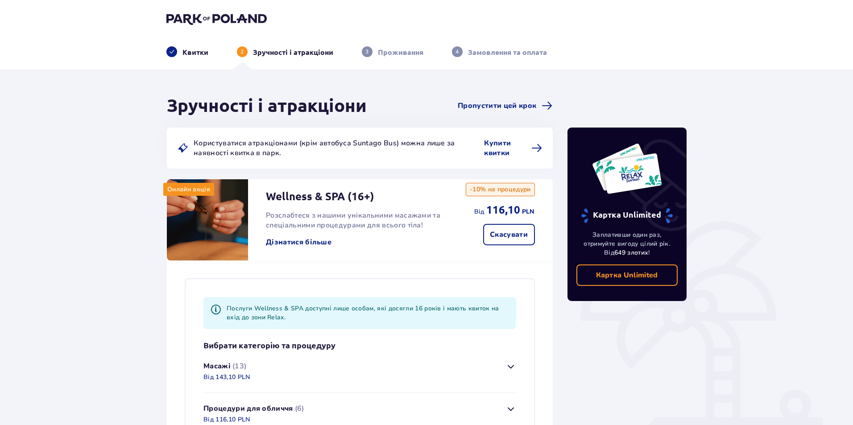
drag, startPoint x: 646, startPoint y: 232, endPoint x: 528, endPoint y: 120, distance: 162.2
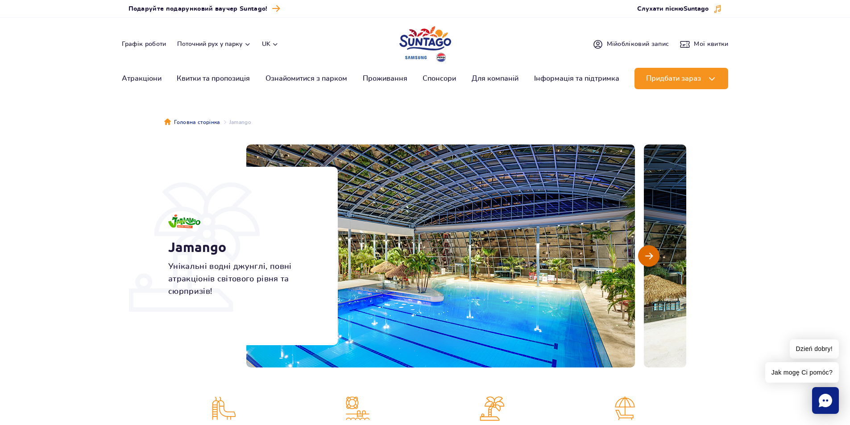
click at [644, 256] on button "Наступний слайд" at bounding box center [648, 255] width 21 height 21
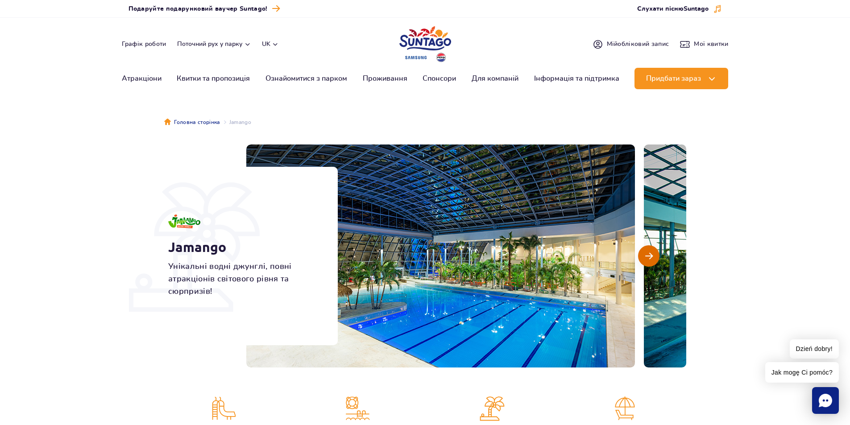
click at [644, 256] on button "Наступний слайд" at bounding box center [648, 255] width 21 height 21
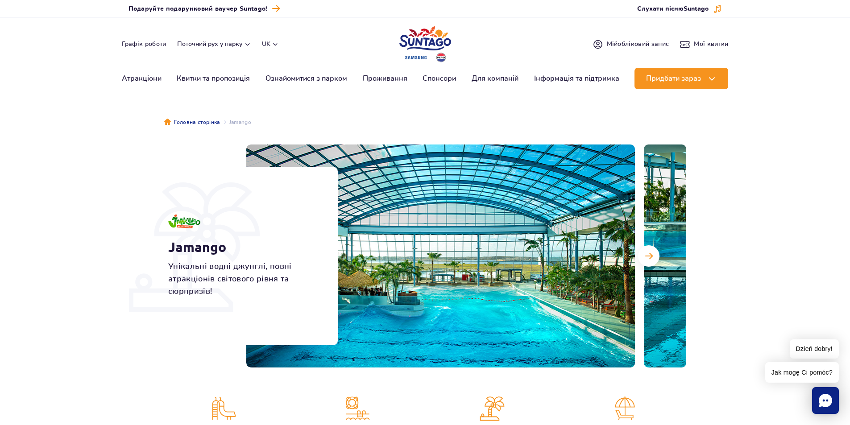
click at [822, 198] on section "Jamango Унікальні водні джунглі, повні атракціонів світового рівня та сюрпризів…" at bounding box center [425, 256] width 850 height 223
click at [203, 151] on div "Jamango Унікальні водні джунглі, повні атракціонів світового рівня та сюрпризів!" at bounding box center [425, 256] width 536 height 223
click at [644, 250] on button "Наступний слайд" at bounding box center [648, 255] width 21 height 21
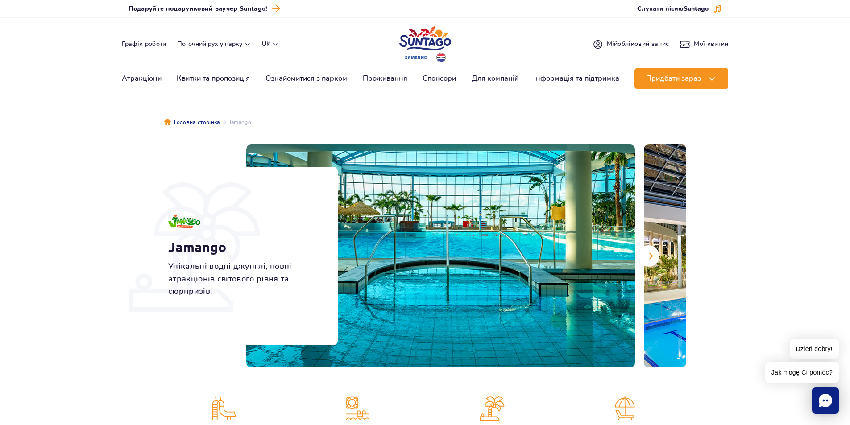
click at [518, 249] on img at bounding box center [440, 256] width 389 height 223
click at [191, 282] on p "Унікальні водні джунглі, повні атракціонів світового рівня та сюрпризів!" at bounding box center [242, 279] width 149 height 37
drag, startPoint x: 182, startPoint y: 351, endPoint x: 183, endPoint y: 345, distance: 6.1
click at [183, 349] on div "Jamango Унікальні водні джунглі, повні атракціонів світового рівня та сюрпризів!" at bounding box center [425, 256] width 536 height 223
click at [183, 345] on div "Jamango Унікальні водні джунглі, повні атракціонів світового рівня та сюрпризів!" at bounding box center [425, 256] width 536 height 223
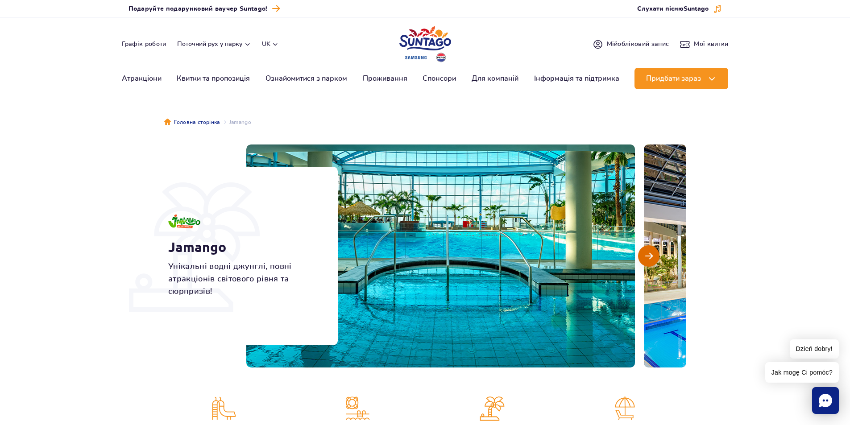
click at [644, 260] on button "Наступний слайд" at bounding box center [648, 255] width 21 height 21
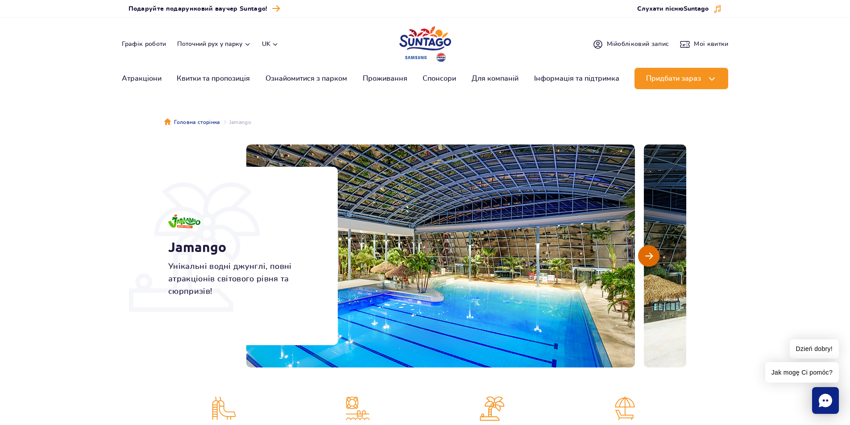
click at [645, 258] on span "Наступний слайд" at bounding box center [649, 256] width 8 height 8
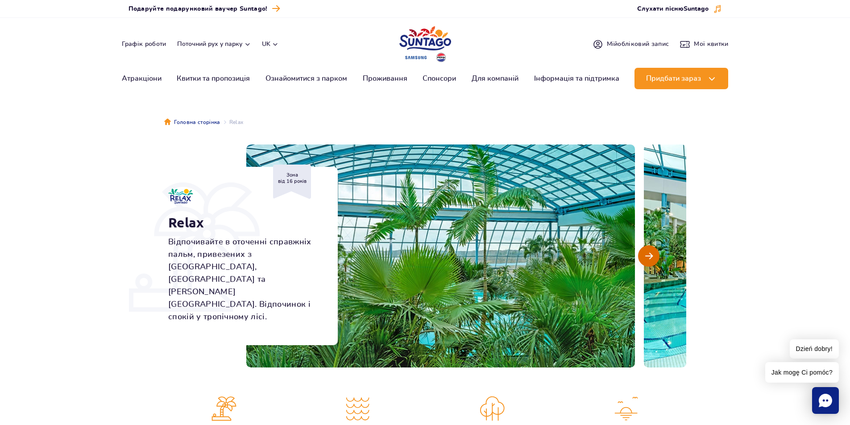
click at [648, 248] on button "Наступний слайд" at bounding box center [648, 255] width 21 height 21
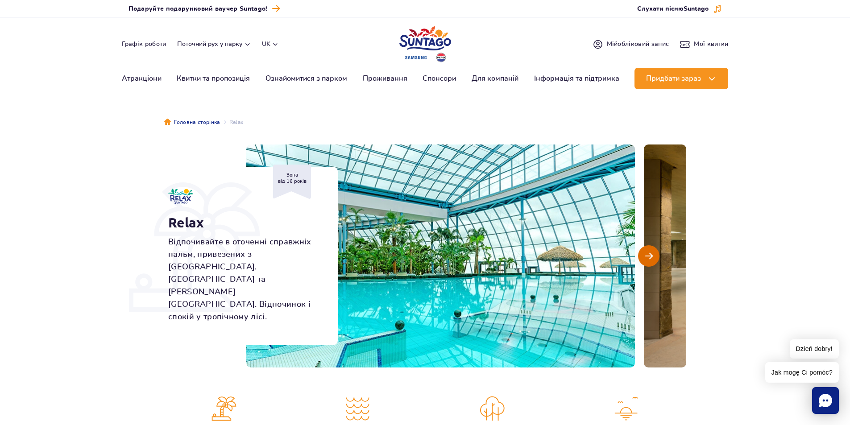
click at [642, 249] on button "Наступний слайд" at bounding box center [648, 255] width 21 height 21
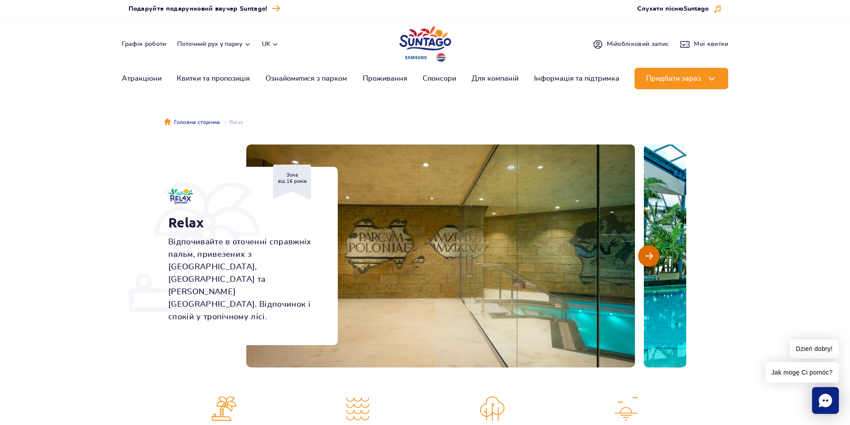
click at [640, 262] on button "Наступний слайд" at bounding box center [648, 255] width 21 height 21
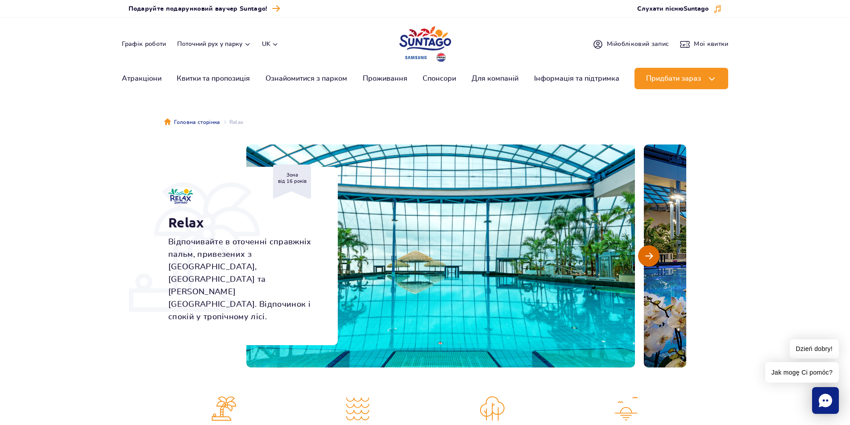
click at [643, 262] on button "Наступний слайд" at bounding box center [648, 255] width 21 height 21
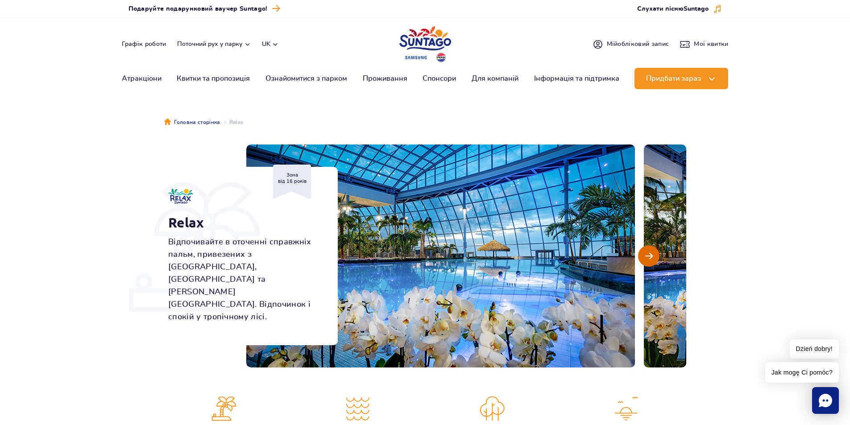
click at [644, 262] on button "Наступний слайд" at bounding box center [648, 255] width 21 height 21
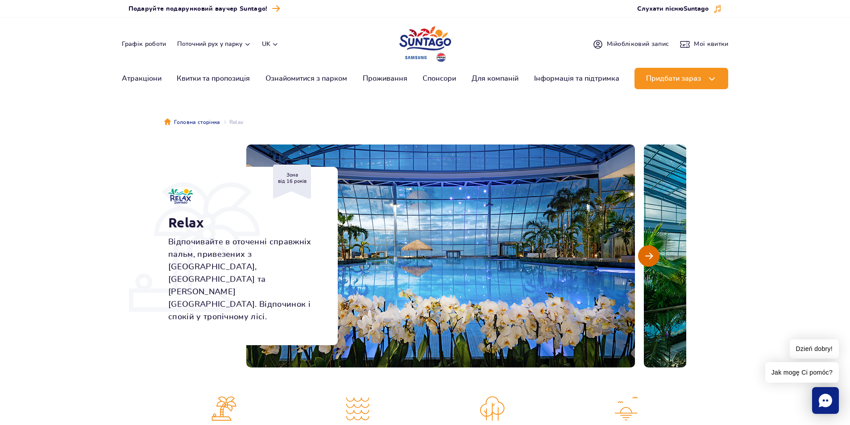
click at [648, 258] on span "Наступний слайд" at bounding box center [649, 256] width 8 height 8
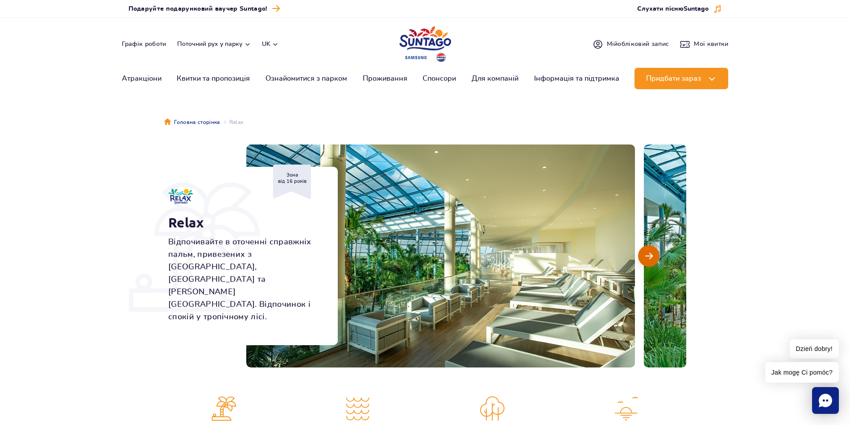
click at [652, 257] on span "Наступний слайд" at bounding box center [649, 256] width 8 height 8
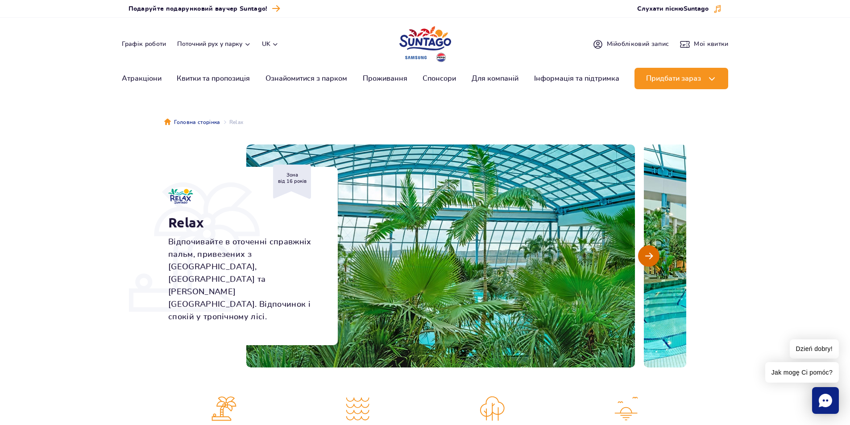
click at [651, 259] on span "Наступний слайд" at bounding box center [649, 256] width 8 height 8
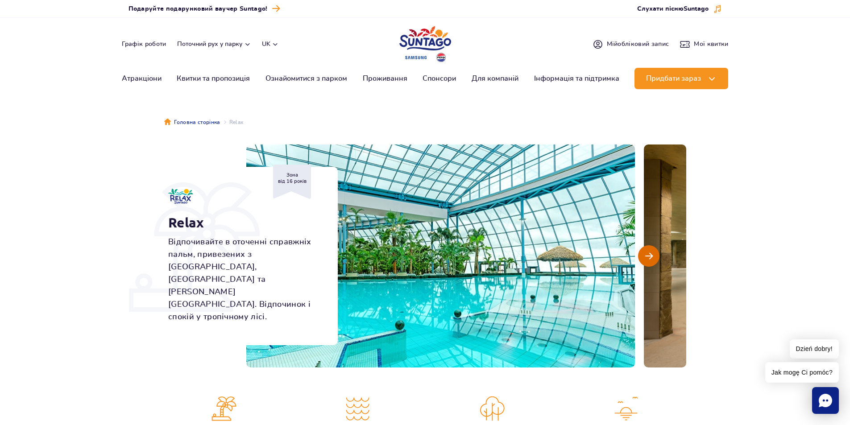
click at [651, 259] on span "Наступний слайд" at bounding box center [649, 256] width 8 height 8
